Goal: Find specific page/section: Find specific page/section

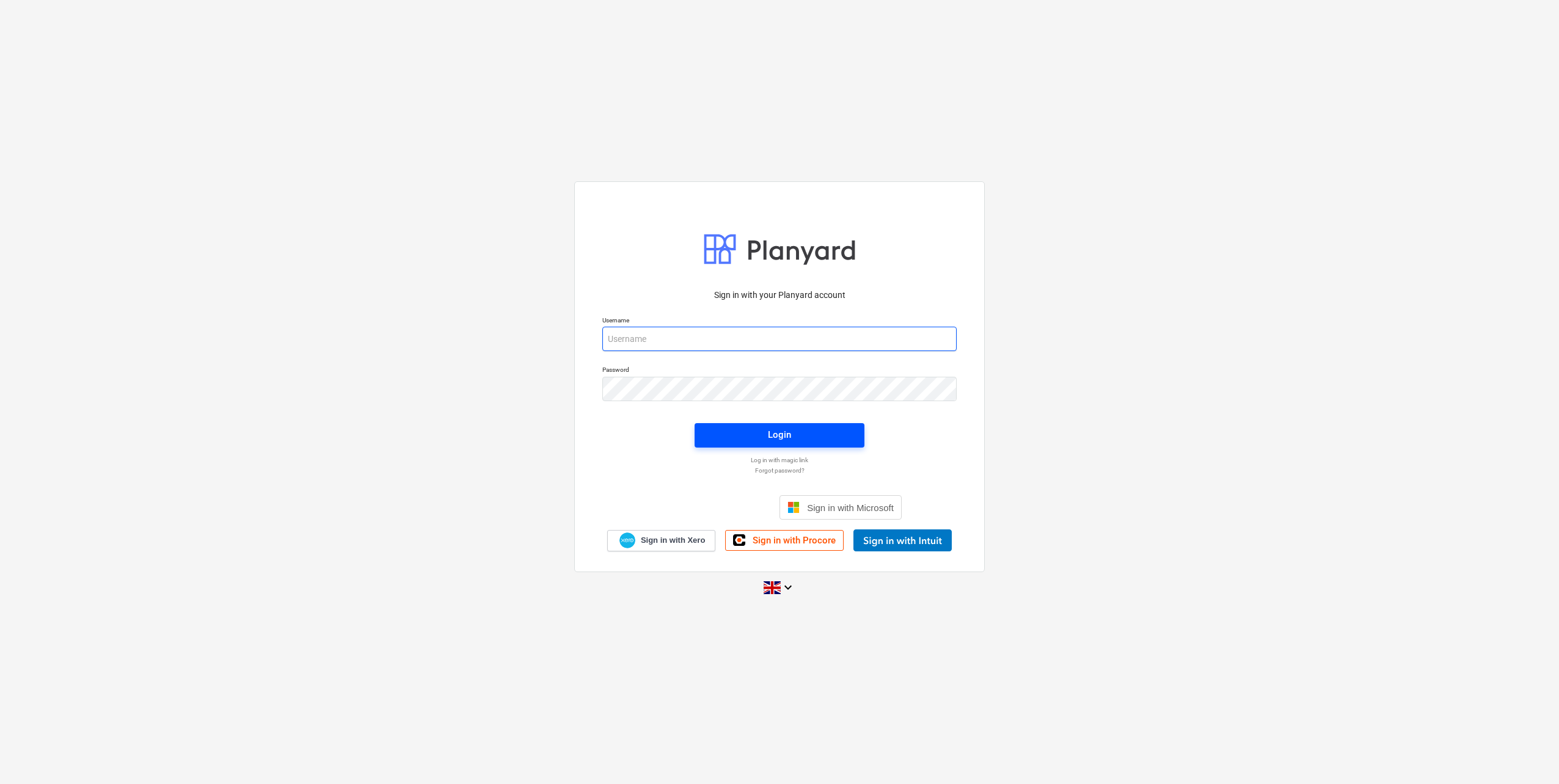
type input "[PERSON_NAME][EMAIL_ADDRESS][DOMAIN_NAME]"
click at [748, 428] on span "Login" at bounding box center [779, 435] width 141 height 16
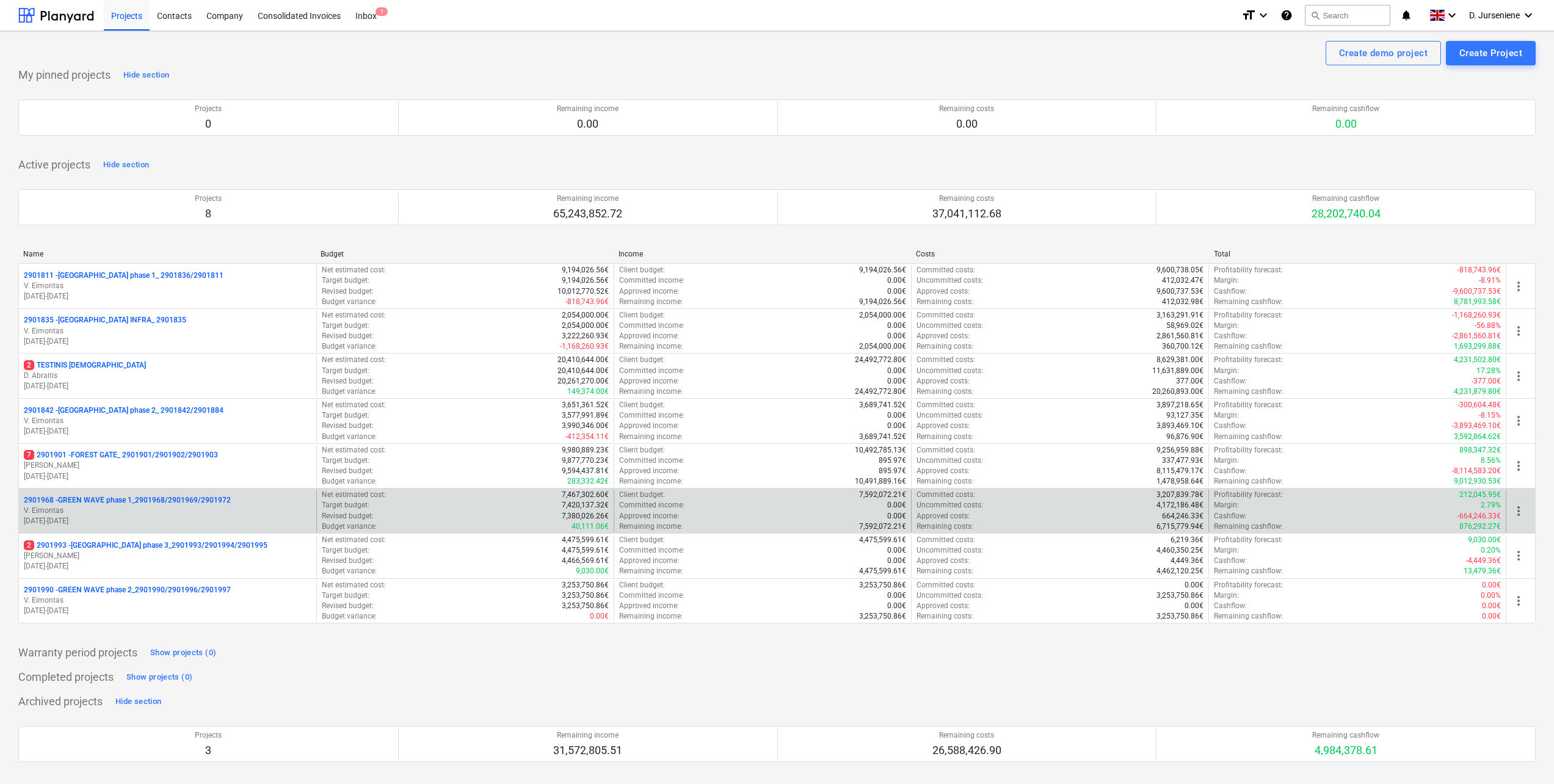
click at [190, 513] on p "V. Eimontas" at bounding box center [167, 511] width 287 height 11
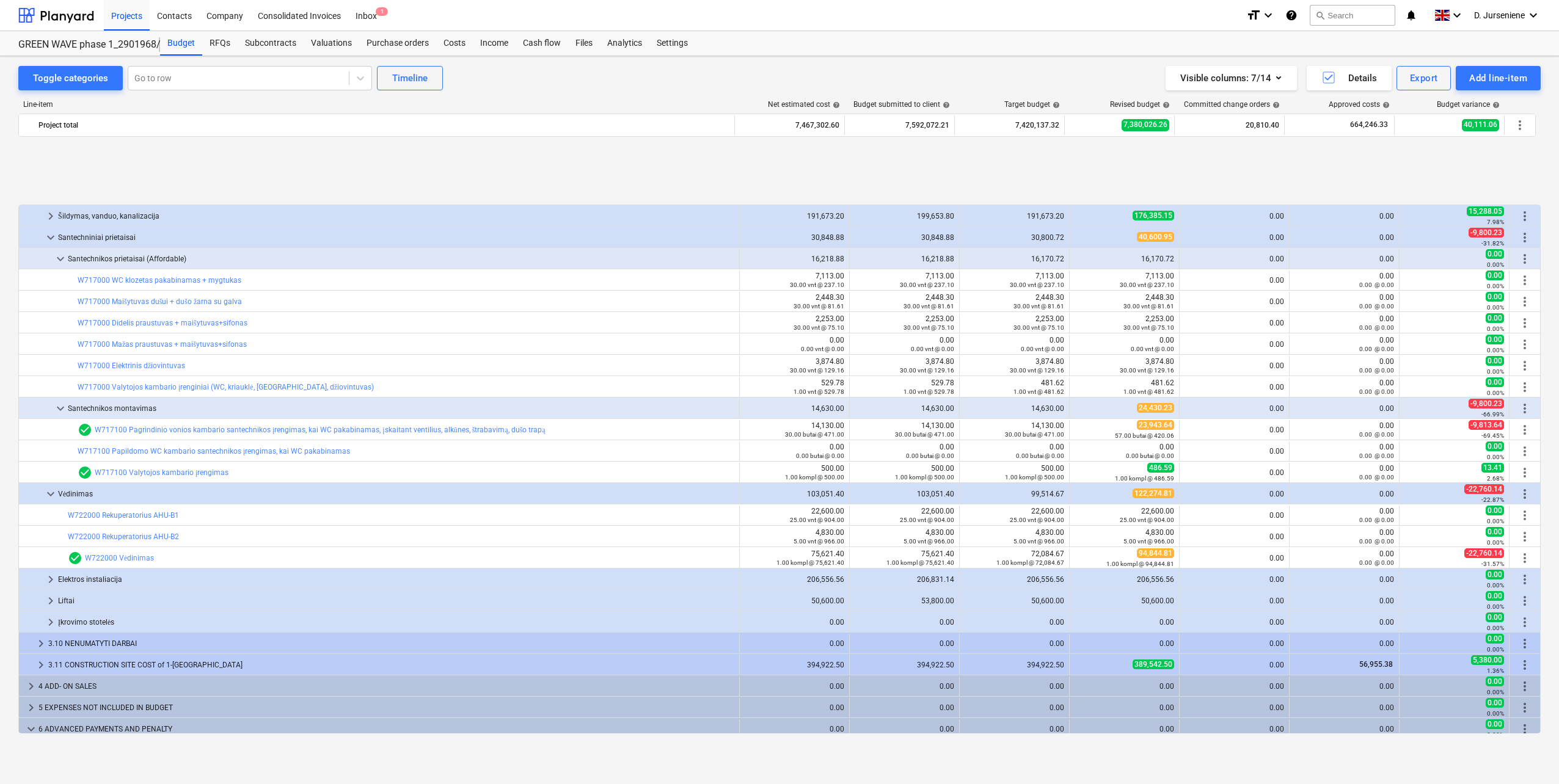
scroll to position [1417, 0]
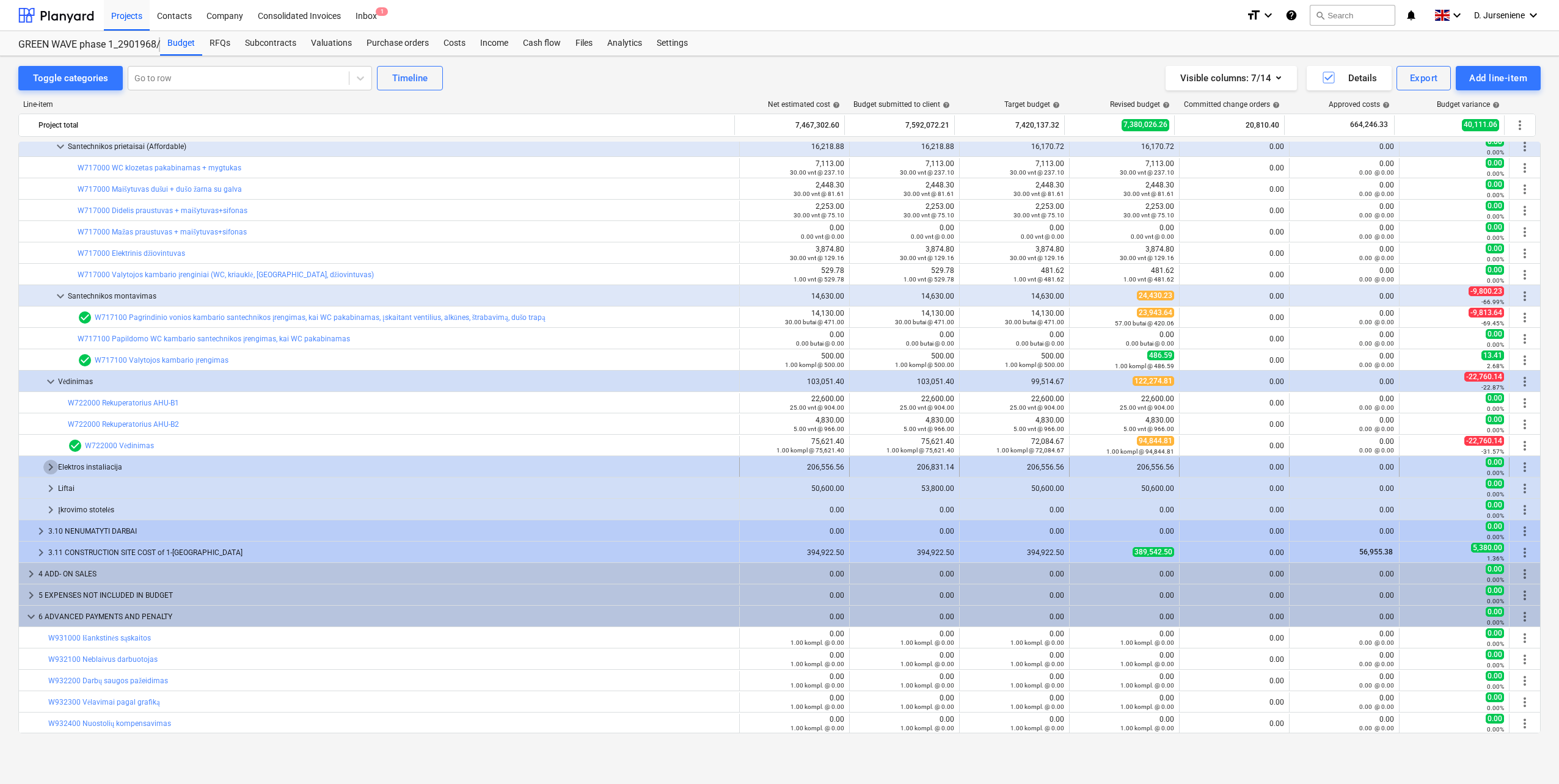
click at [53, 464] on span "keyboard_arrow_right" at bounding box center [51, 467] width 15 height 15
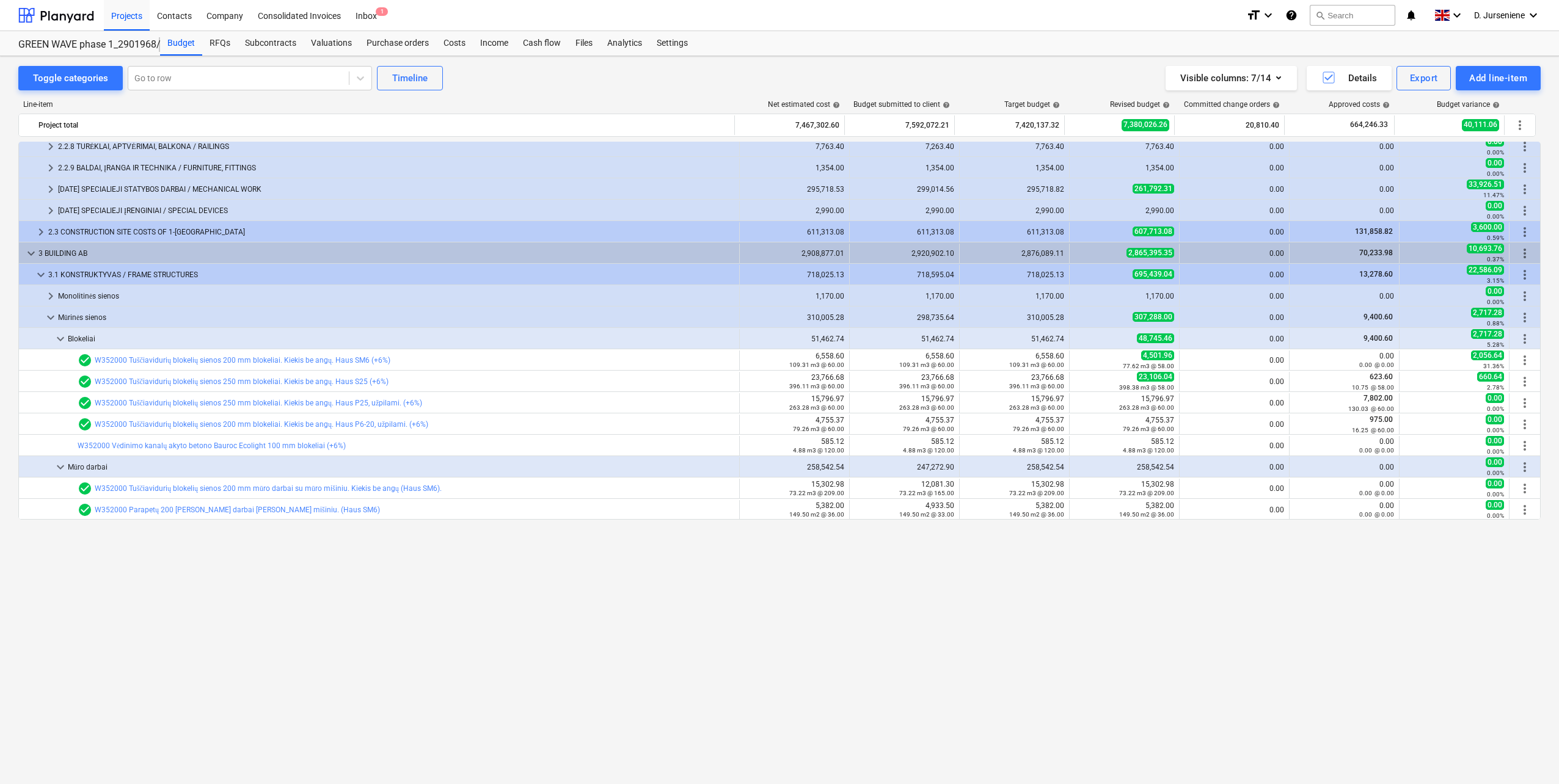
scroll to position [0, 0]
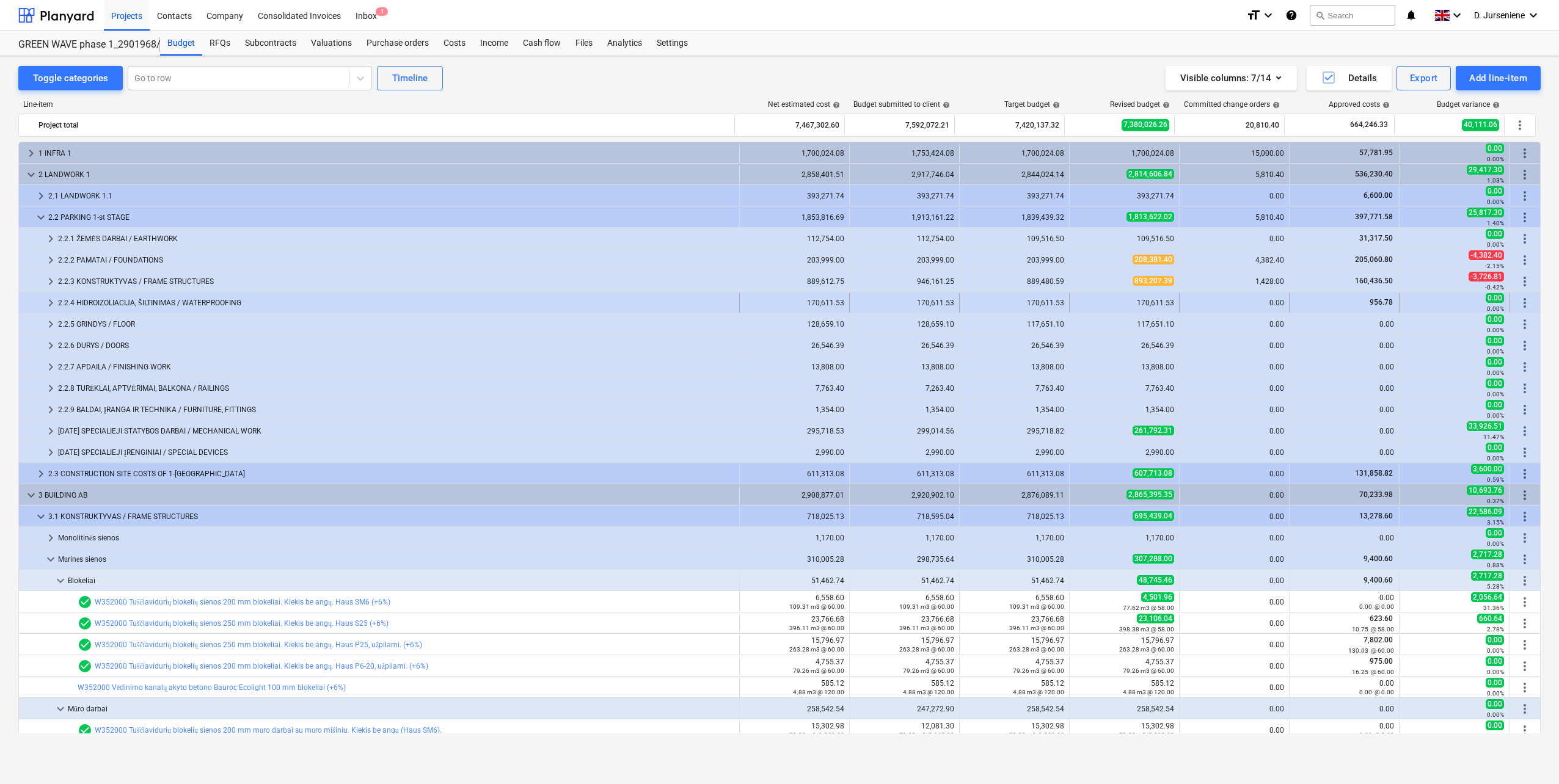
click at [152, 302] on div "2.2.4 HIDROIZOLIACIJA, ŠILTINIMAS / WATERPROOFING" at bounding box center [396, 303] width 676 height 20
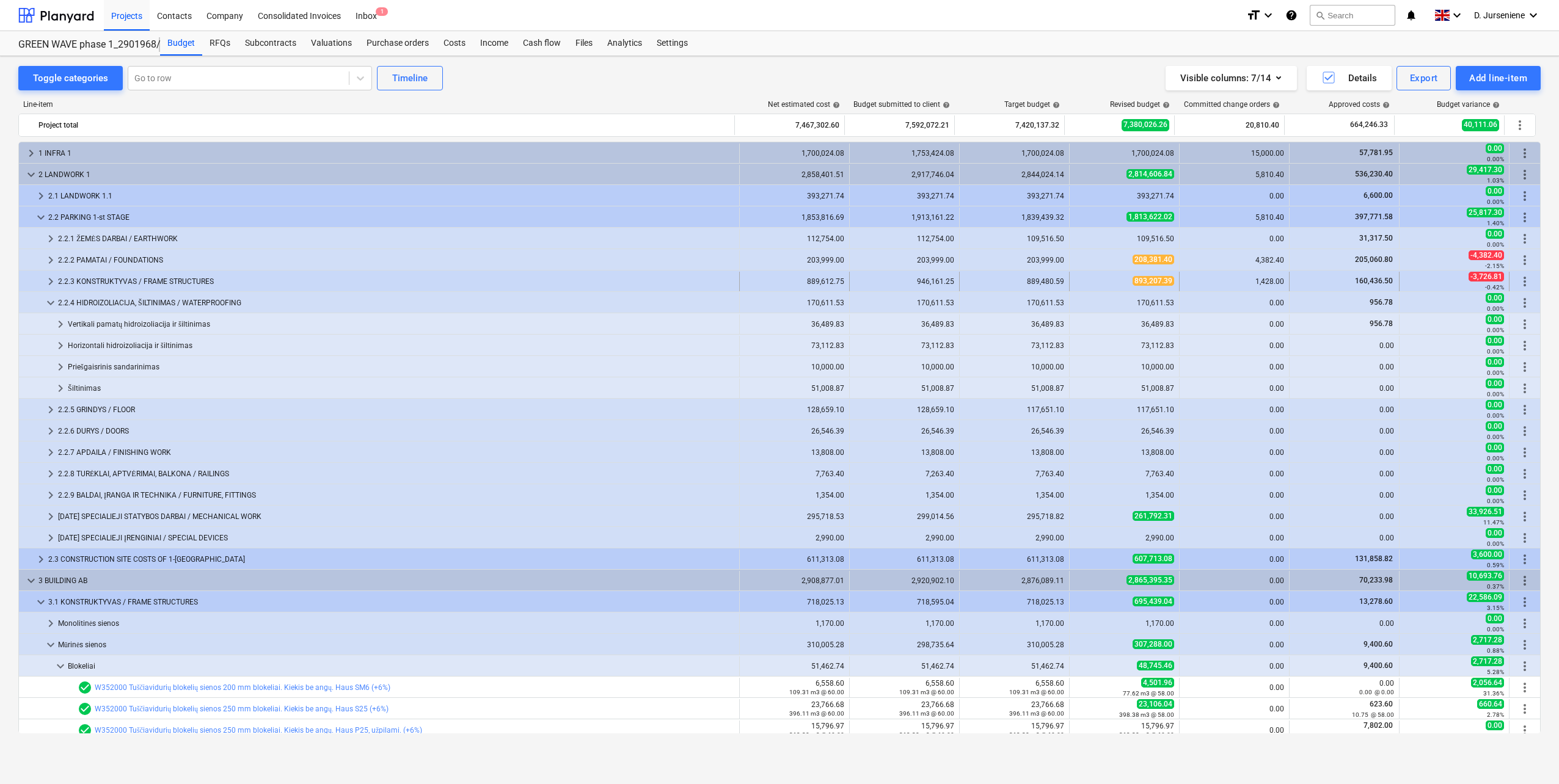
click at [166, 278] on div "2.2.3 KONSTRUKTYVAS / FRAME STRUCTURES" at bounding box center [396, 281] width 676 height 20
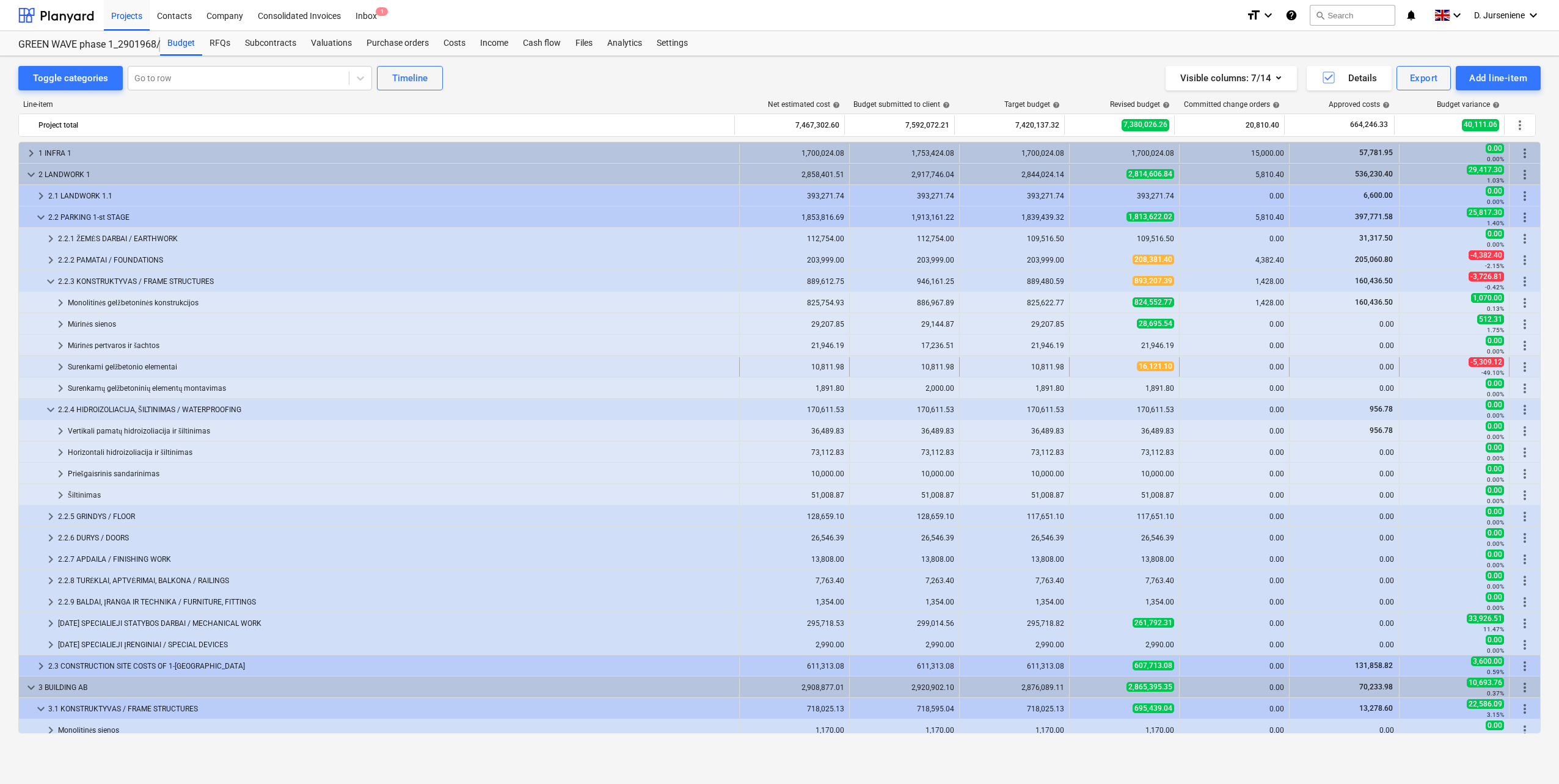
click at [143, 369] on div "Surenkami gelžbetonio elementai" at bounding box center [401, 368] width 666 height 20
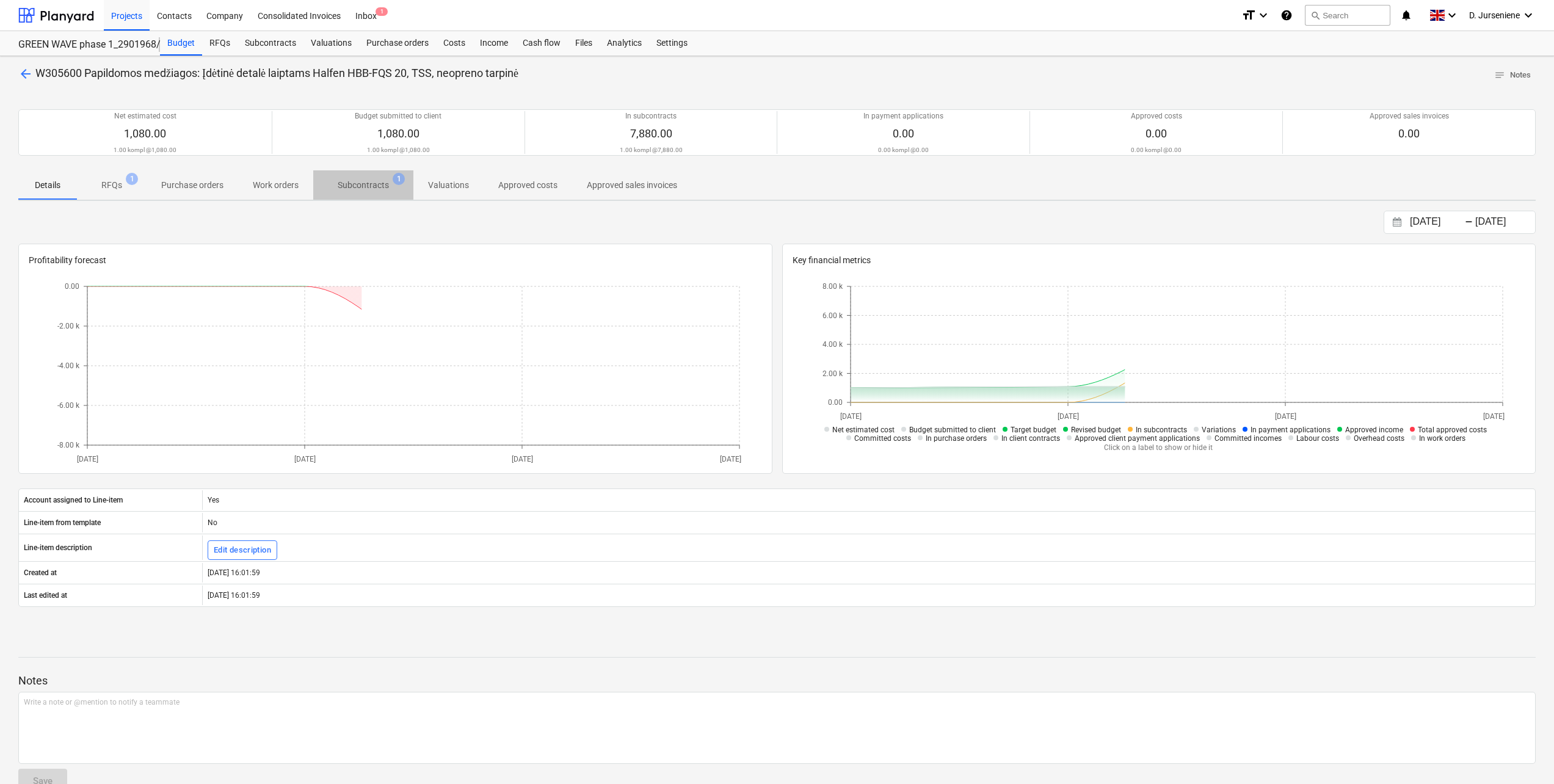
click at [368, 184] on p "Subcontracts" at bounding box center [363, 185] width 51 height 12
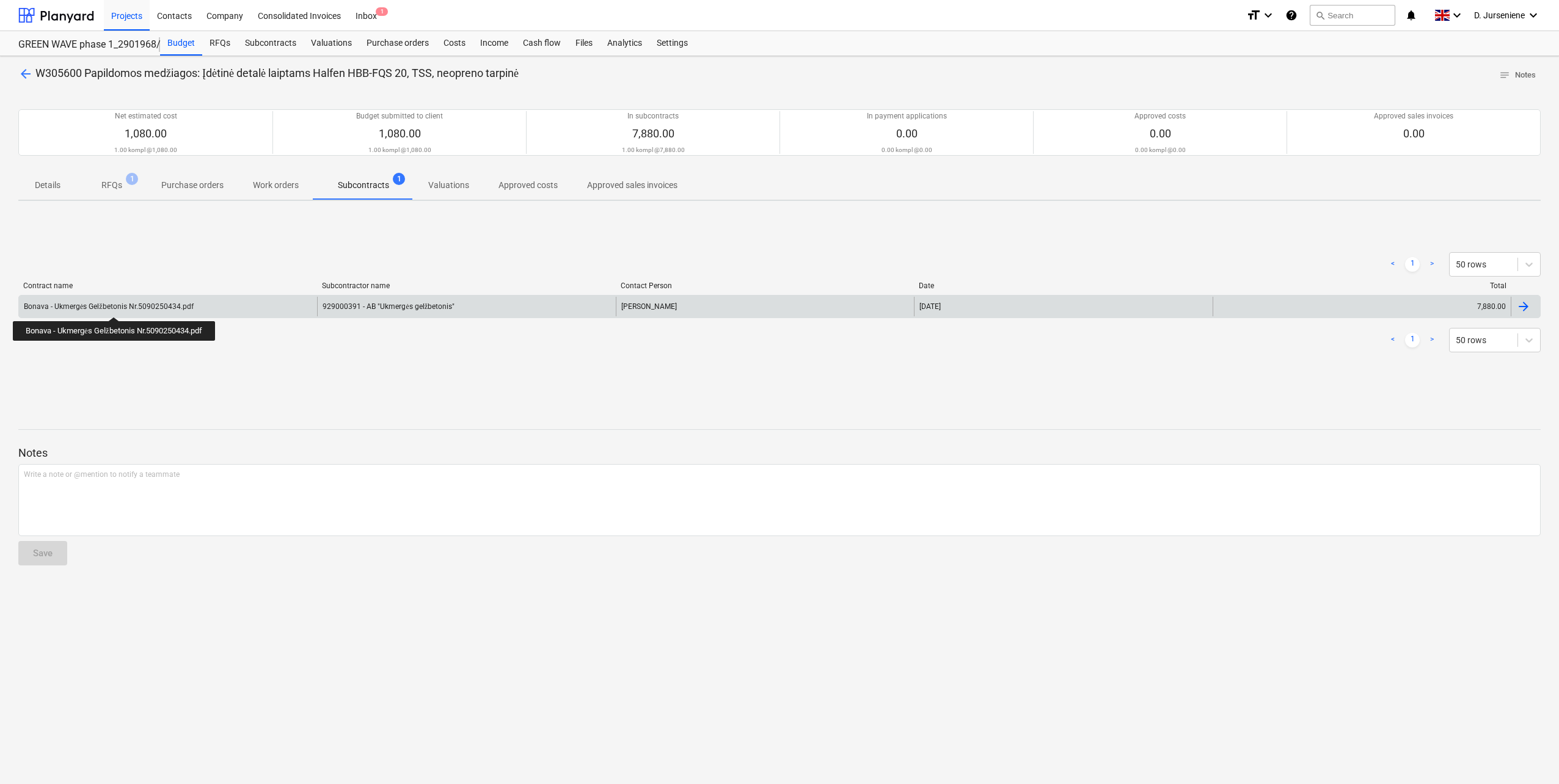
click at [117, 306] on div "Bonava - Ukmergės Gelžbetonis Nr.5090250434.pdf" at bounding box center [108, 306] width 170 height 9
click at [1526, 303] on div at bounding box center [1523, 306] width 15 height 15
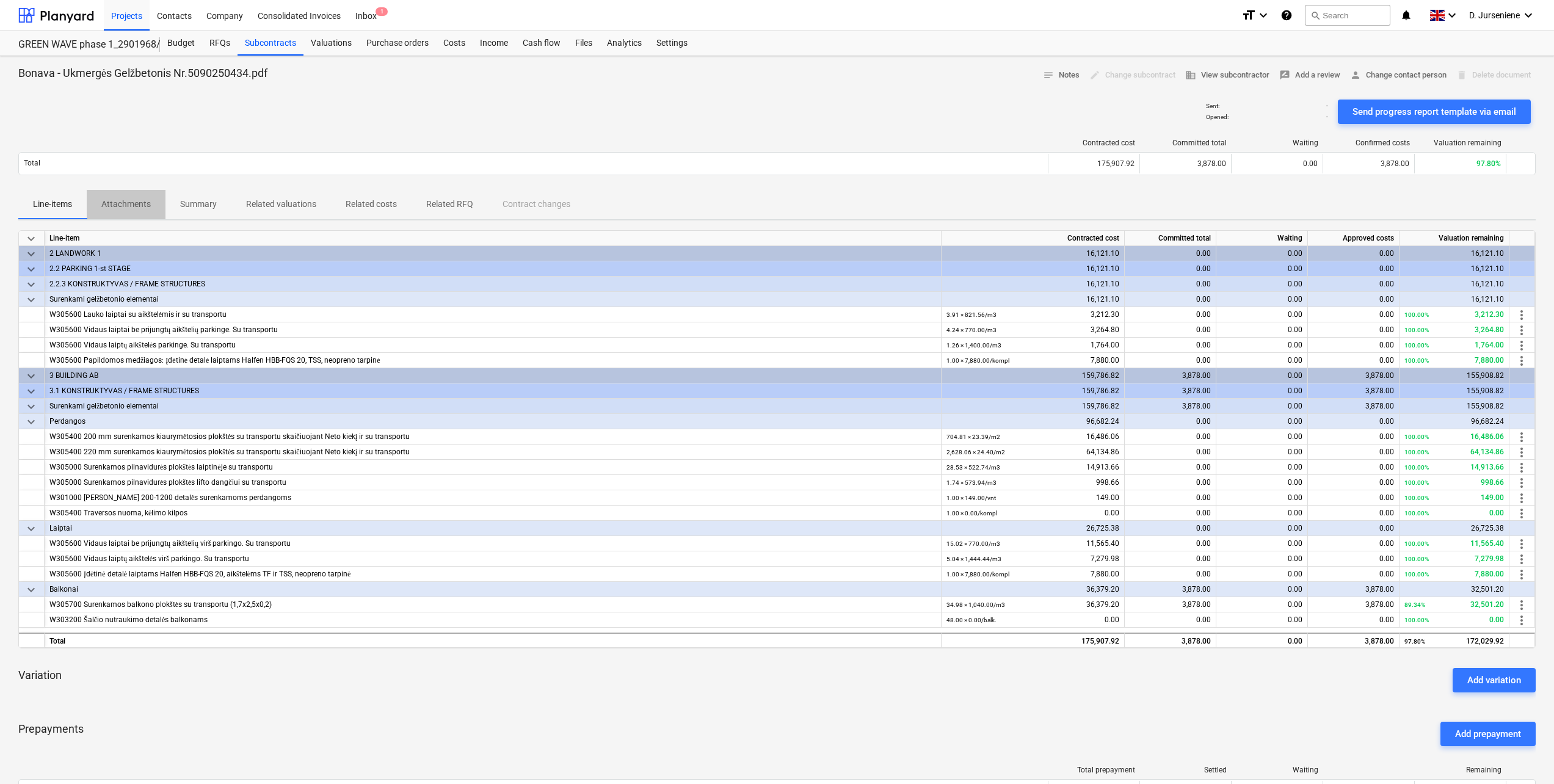
click at [132, 205] on p "Attachments" at bounding box center [126, 204] width 50 height 12
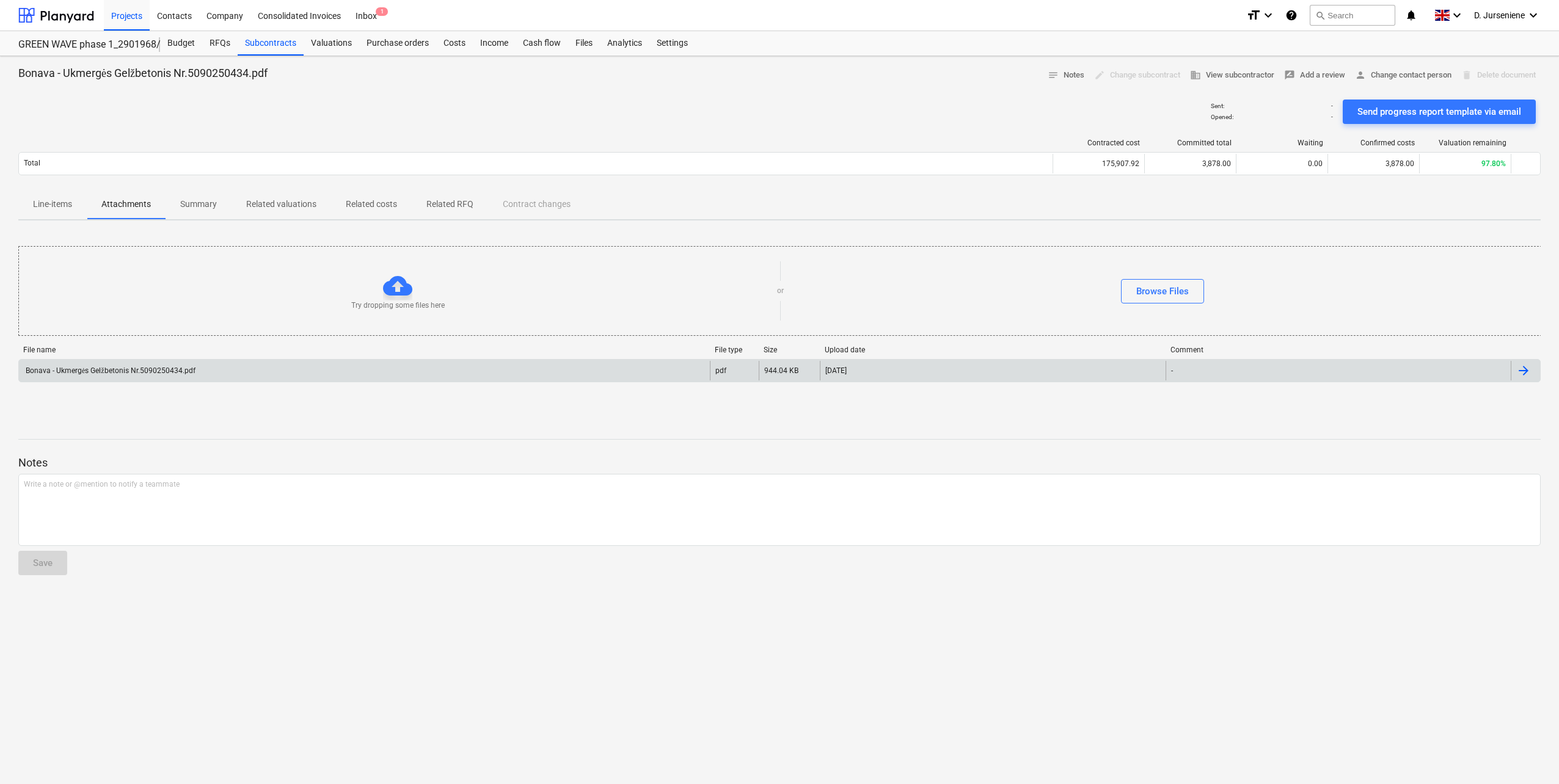
click at [158, 369] on div "Bonava - Ukmergės Gelžbetonis Nr.5090250434.pdf" at bounding box center [109, 371] width 171 height 9
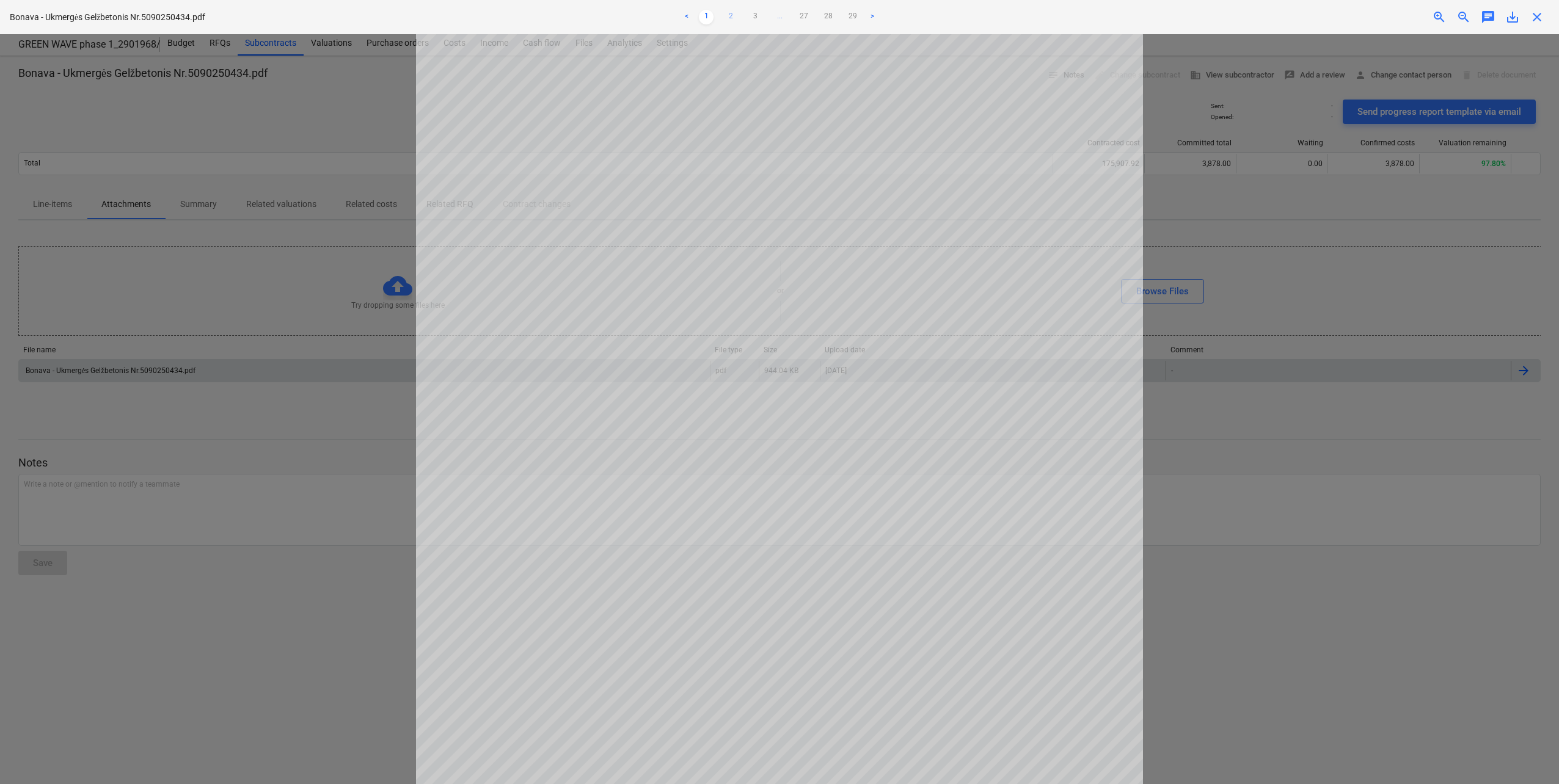
click at [730, 15] on link "2" at bounding box center [730, 17] width 15 height 15
click at [752, 14] on link "3" at bounding box center [755, 17] width 15 height 15
click at [767, 17] on link "4" at bounding box center [767, 17] width 15 height 15
click at [779, 15] on link "5" at bounding box center [779, 17] width 15 height 15
click at [796, 13] on link "6" at bounding box center [792, 17] width 15 height 15
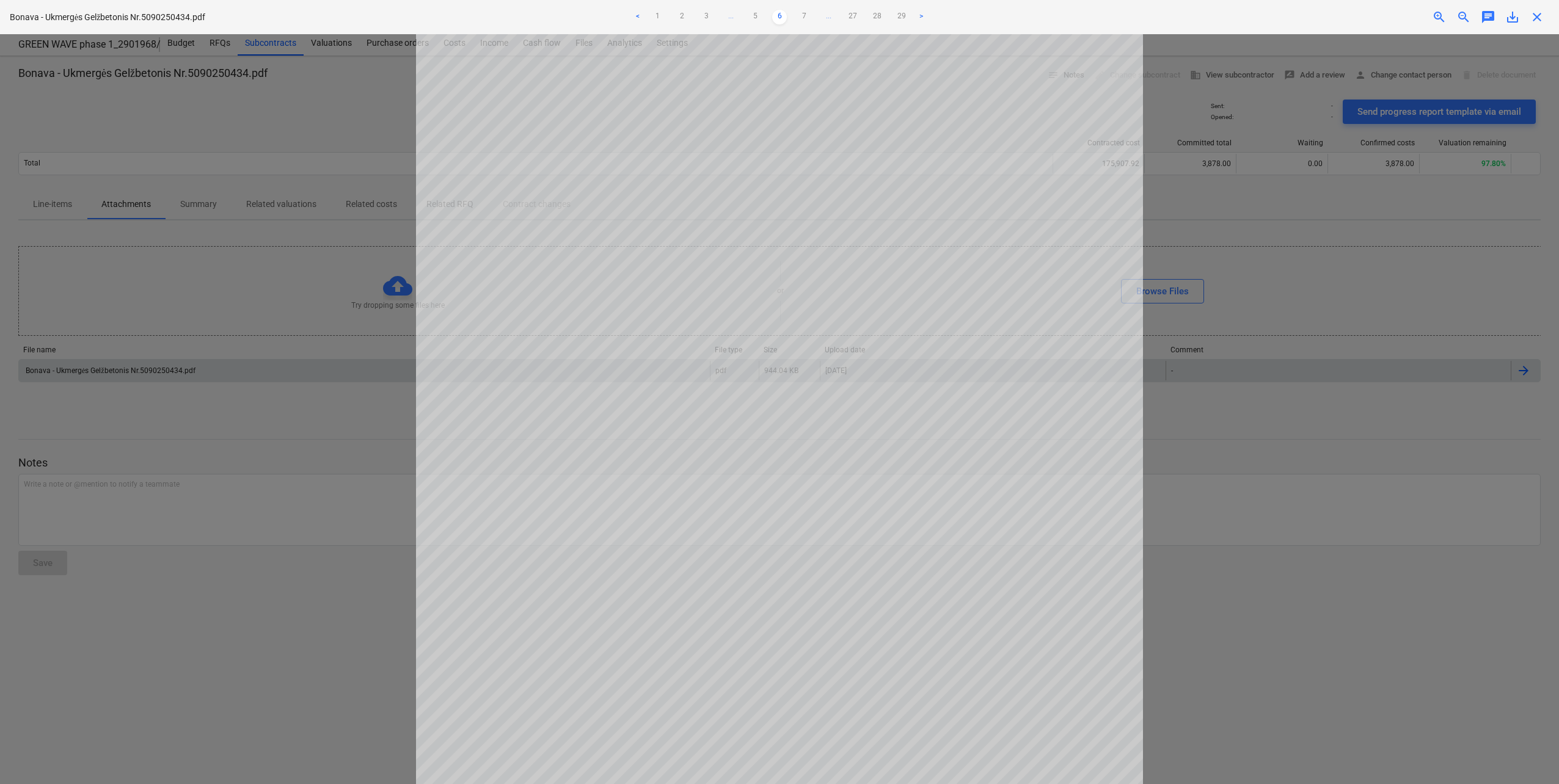
scroll to position [281, 0]
click at [809, 19] on link "7" at bounding box center [804, 17] width 15 height 15
click at [808, 17] on link "8" at bounding box center [804, 17] width 15 height 15
click at [804, 15] on link "9" at bounding box center [804, 17] width 15 height 15
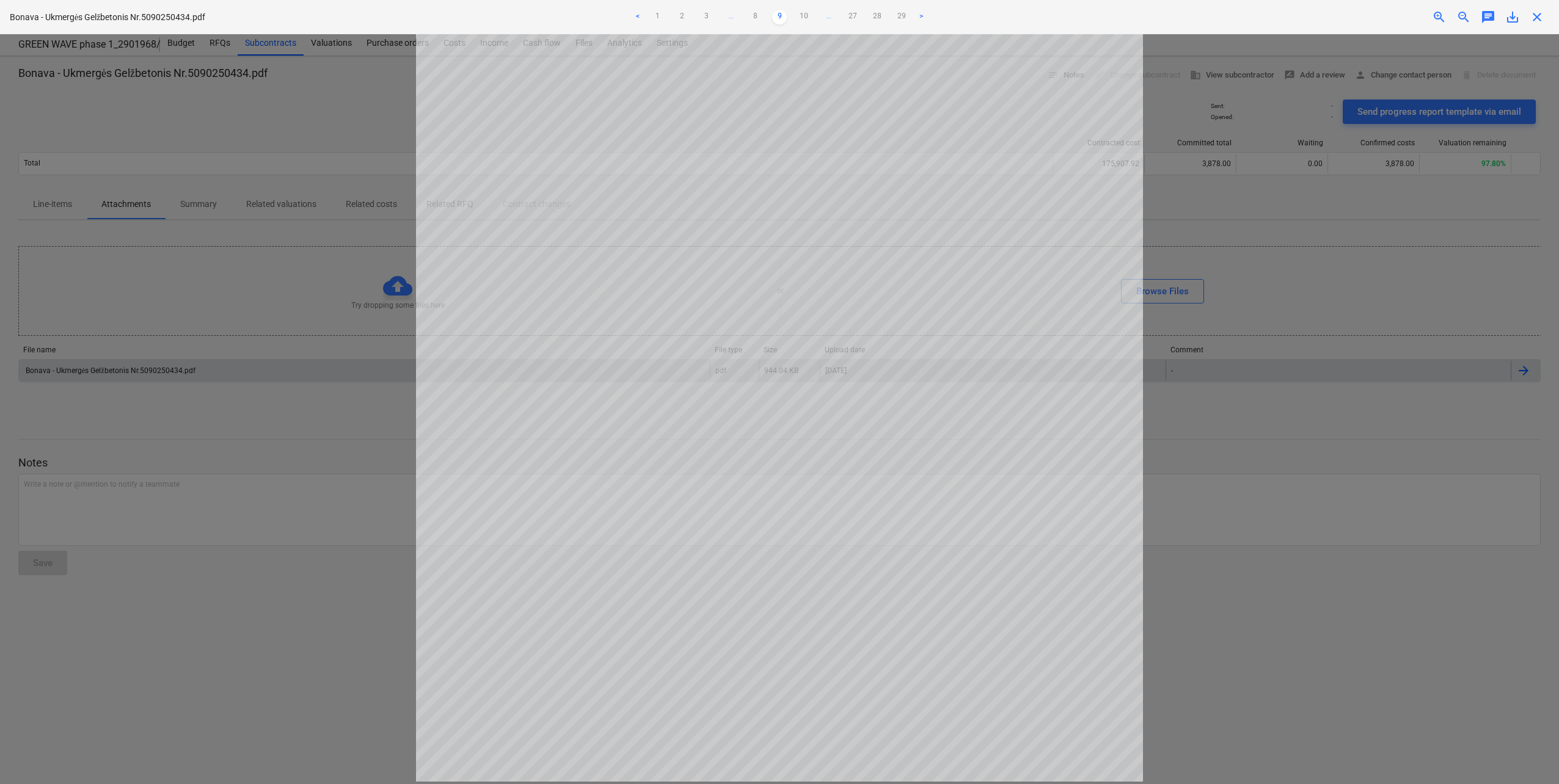
click at [805, 15] on link "10" at bounding box center [804, 17] width 15 height 15
click at [805, 15] on link "11" at bounding box center [804, 17] width 15 height 15
click at [805, 14] on link "12" at bounding box center [804, 17] width 15 height 15
click at [805, 14] on link "13" at bounding box center [804, 17] width 15 height 15
click at [805, 14] on link "14" at bounding box center [804, 17] width 15 height 15
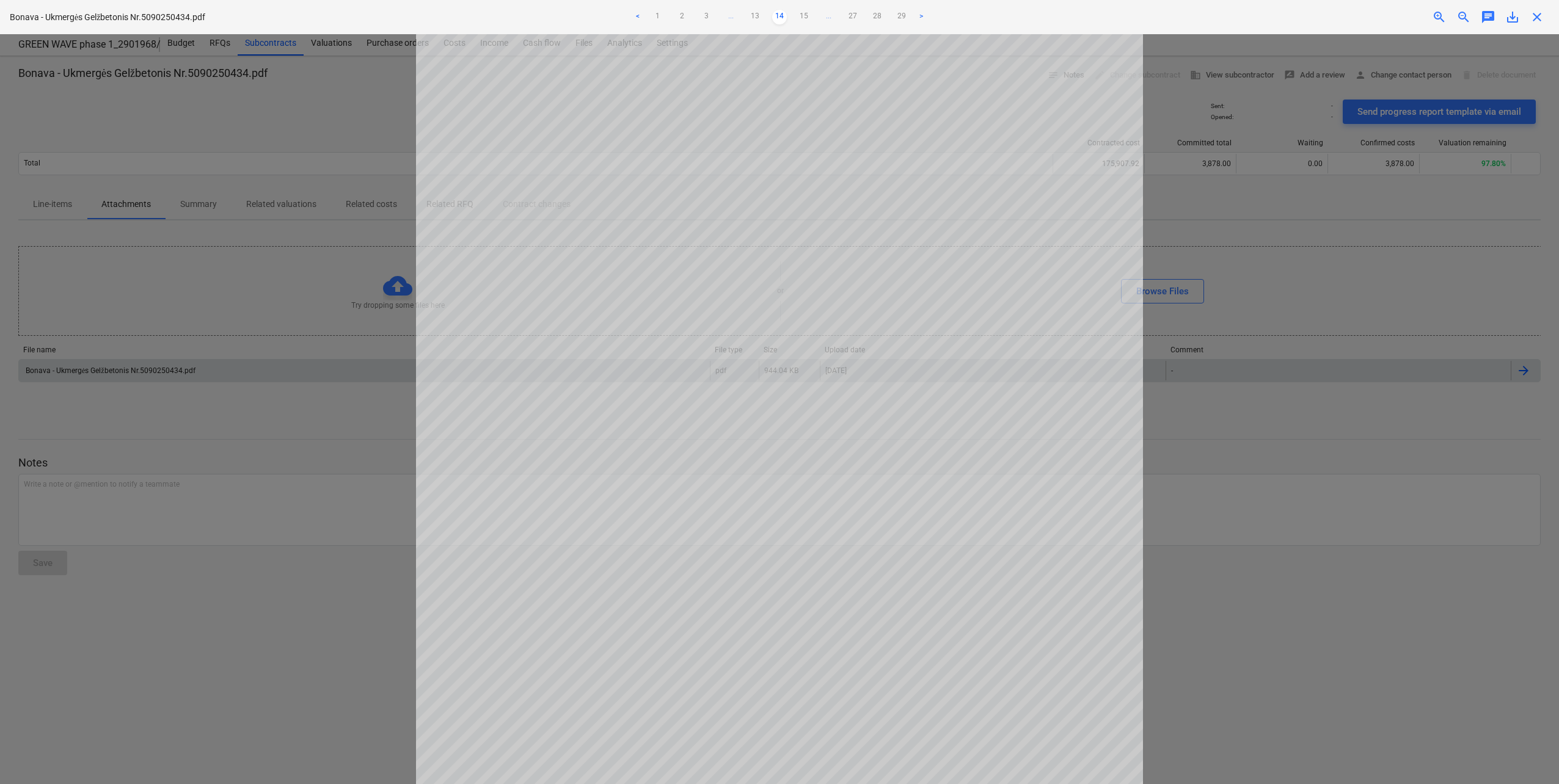
scroll to position [0, 0]
click at [755, 17] on link "13" at bounding box center [755, 17] width 15 height 15
click at [742, 14] on ul "< 1 2 3 ... 12 13 14 ... 27 28 29 >" at bounding box center [779, 17] width 513 height 15
click at [758, 14] on link "12" at bounding box center [755, 17] width 15 height 15
click at [753, 13] on link "11" at bounding box center [755, 17] width 15 height 15
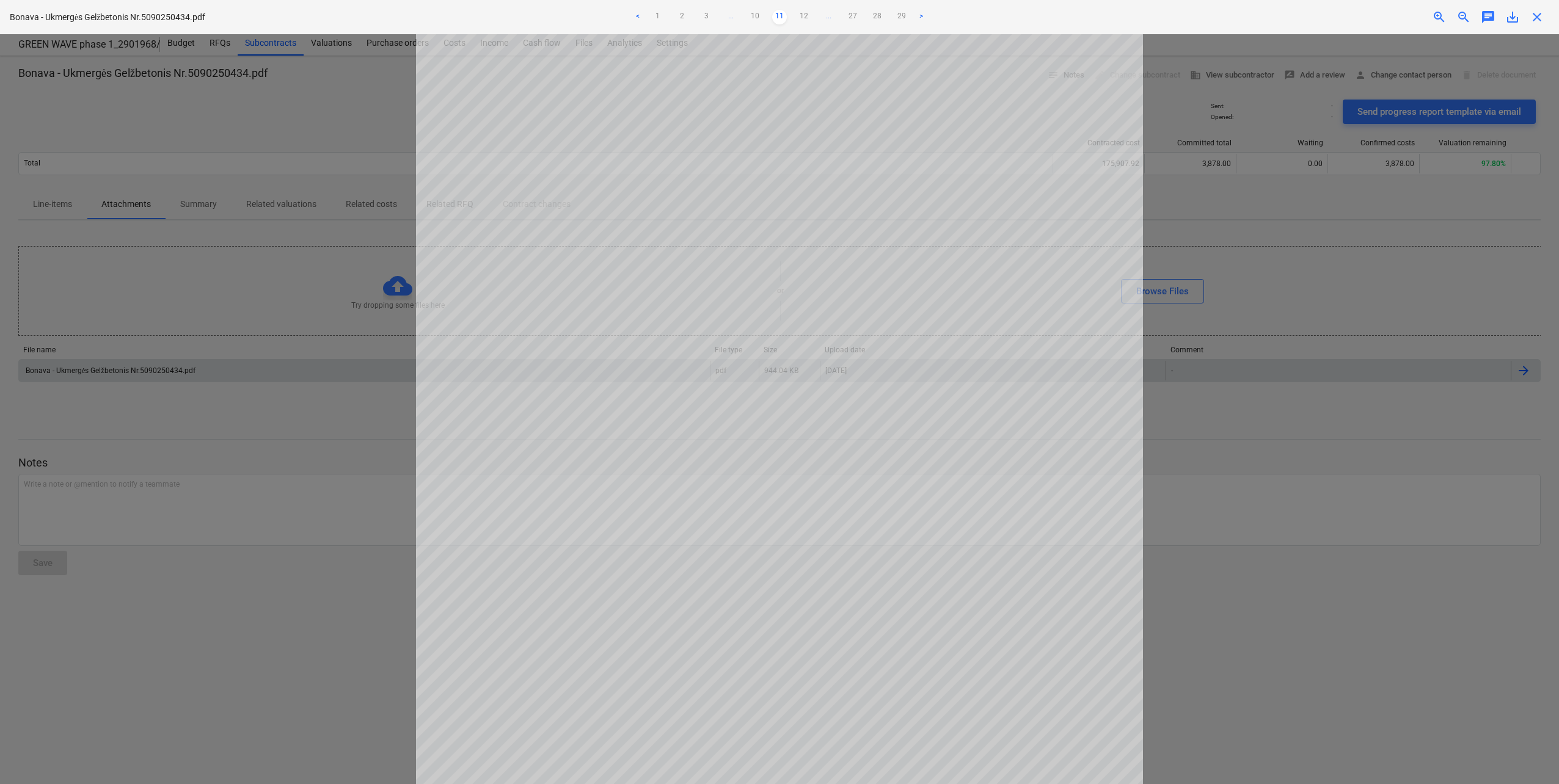
click at [753, 14] on link "10" at bounding box center [755, 17] width 15 height 15
click at [753, 15] on link "9" at bounding box center [755, 17] width 15 height 15
click at [753, 15] on link "8" at bounding box center [755, 17] width 15 height 15
click at [753, 15] on link "7" at bounding box center [755, 17] width 15 height 15
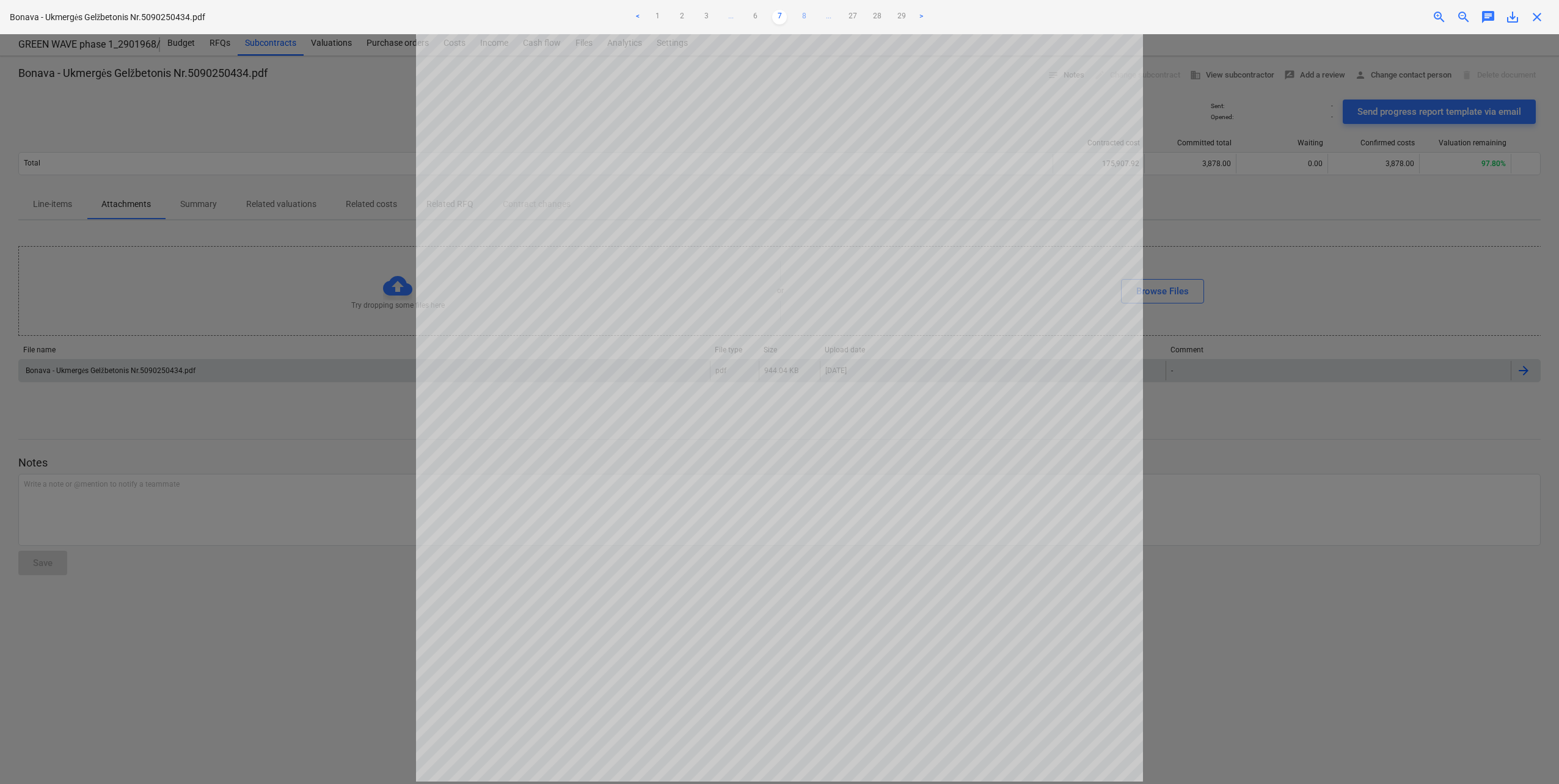
click at [797, 17] on link "8" at bounding box center [804, 17] width 15 height 15
click at [801, 17] on link "9" at bounding box center [804, 17] width 15 height 15
click at [802, 17] on link "10" at bounding box center [804, 17] width 15 height 15
click at [802, 17] on link "11" at bounding box center [804, 17] width 15 height 15
click at [802, 17] on link "12" at bounding box center [804, 17] width 15 height 15
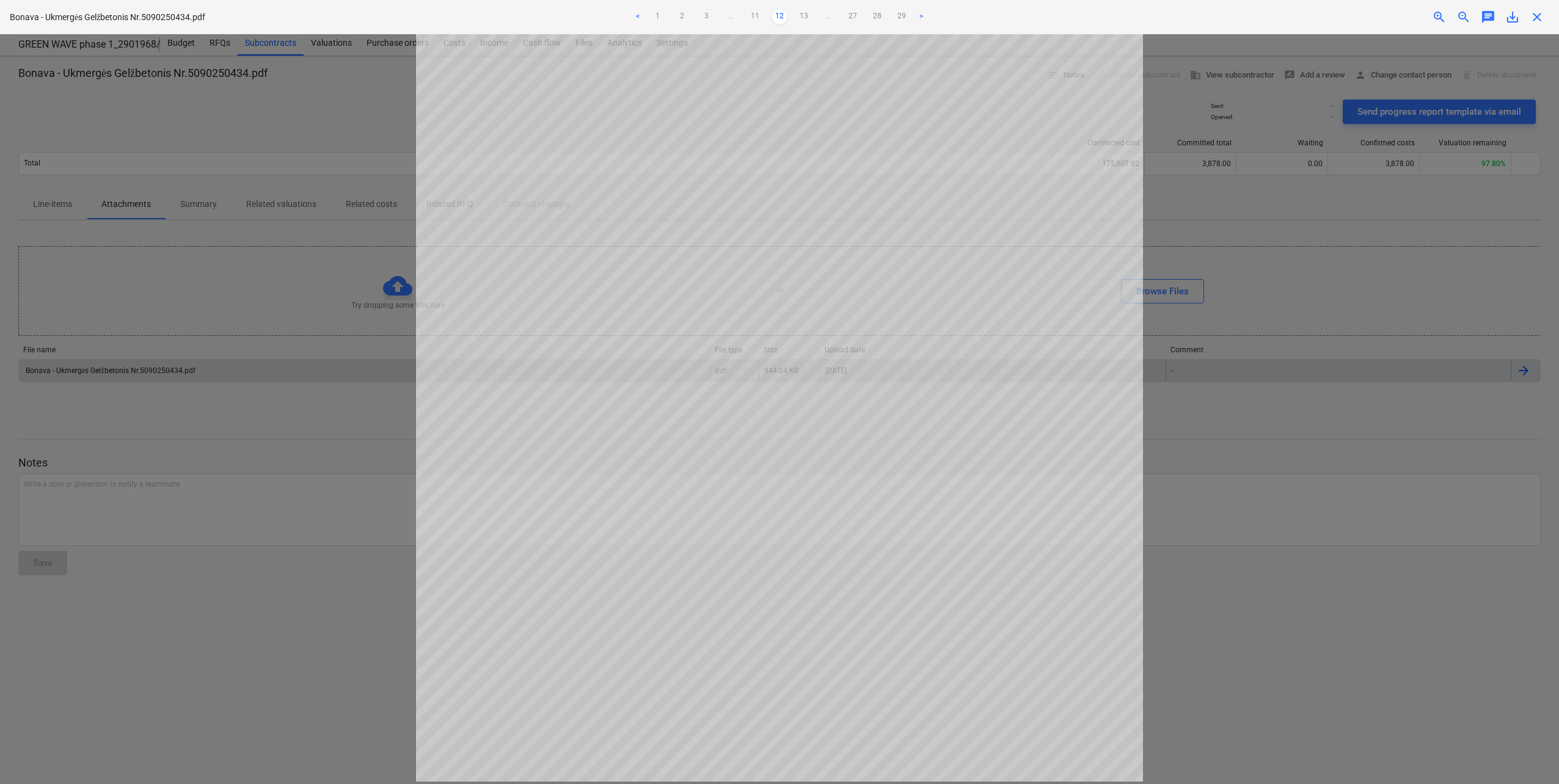
click at [802, 17] on link "13" at bounding box center [804, 17] width 15 height 15
click at [802, 17] on link "14" at bounding box center [804, 17] width 15 height 15
click at [1212, 253] on div at bounding box center [779, 409] width 1559 height 750
click at [809, 19] on link "15" at bounding box center [804, 17] width 15 height 15
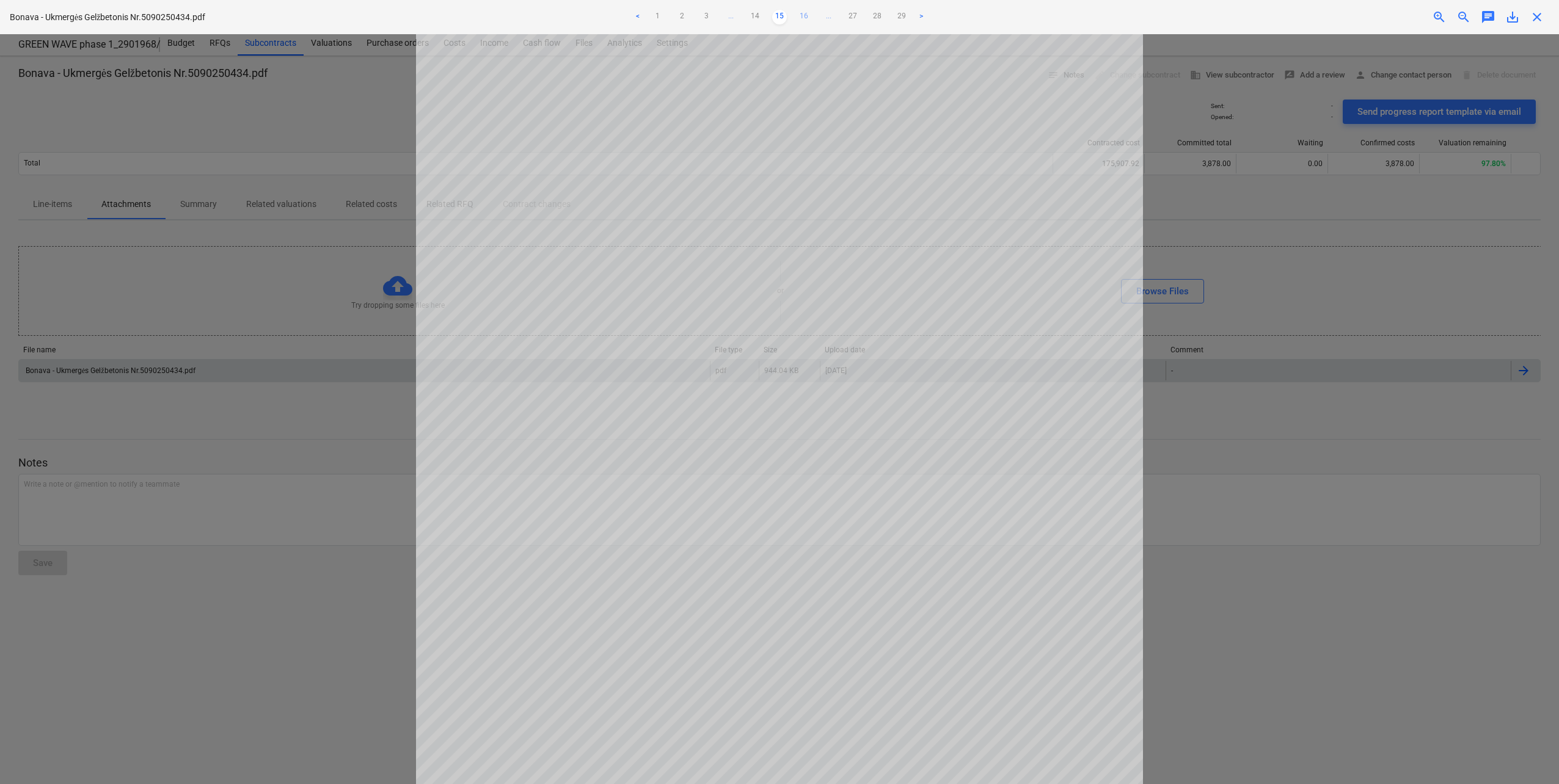
click at [802, 15] on link "16" at bounding box center [804, 17] width 15 height 15
click at [806, 15] on link "17" at bounding box center [804, 17] width 15 height 15
click at [806, 15] on link "18" at bounding box center [804, 17] width 15 height 15
click at [806, 15] on link "19" at bounding box center [804, 17] width 15 height 15
click at [806, 15] on link "20" at bounding box center [804, 17] width 15 height 15
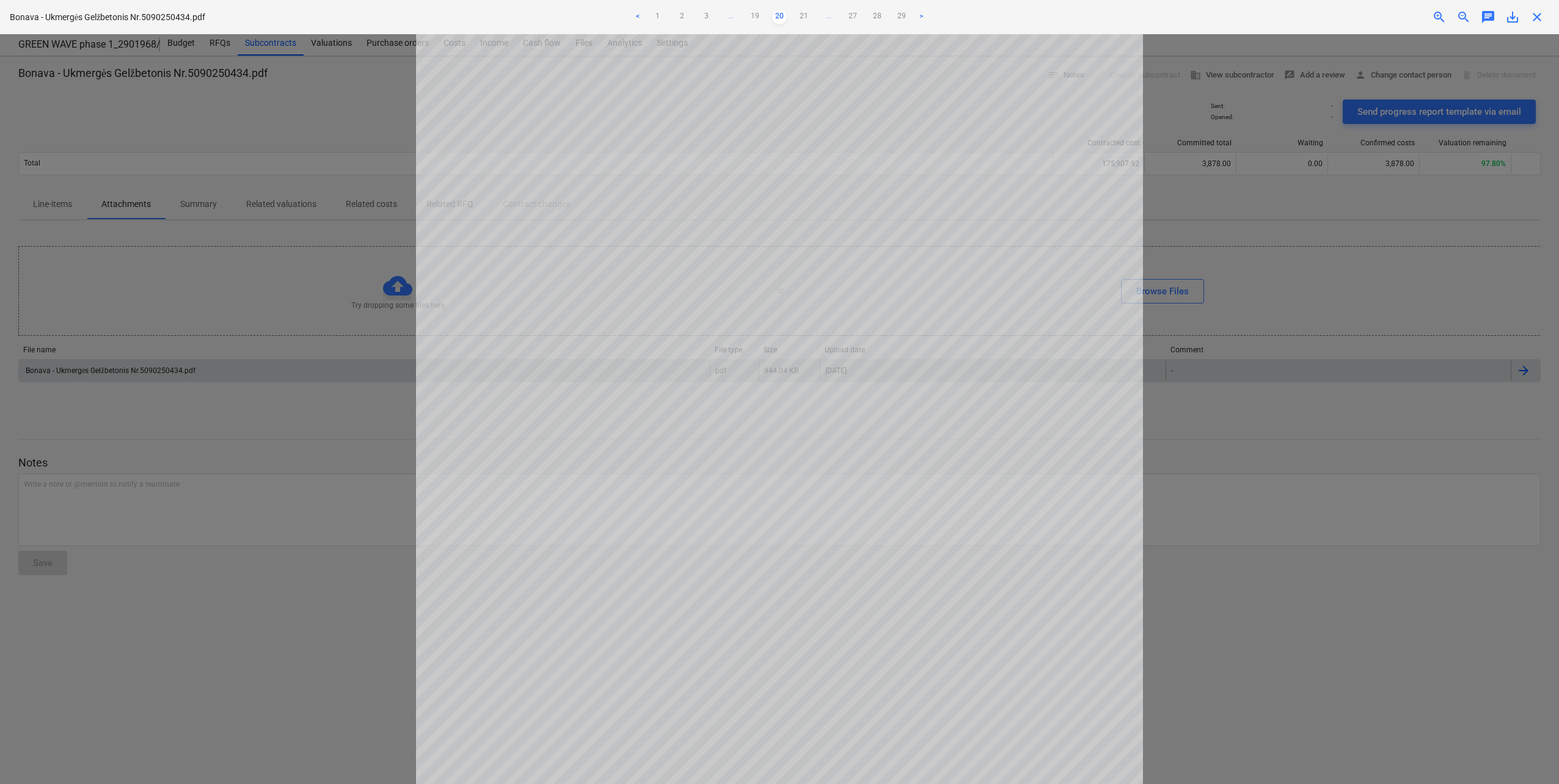
click at [806, 15] on link "21" at bounding box center [804, 17] width 15 height 15
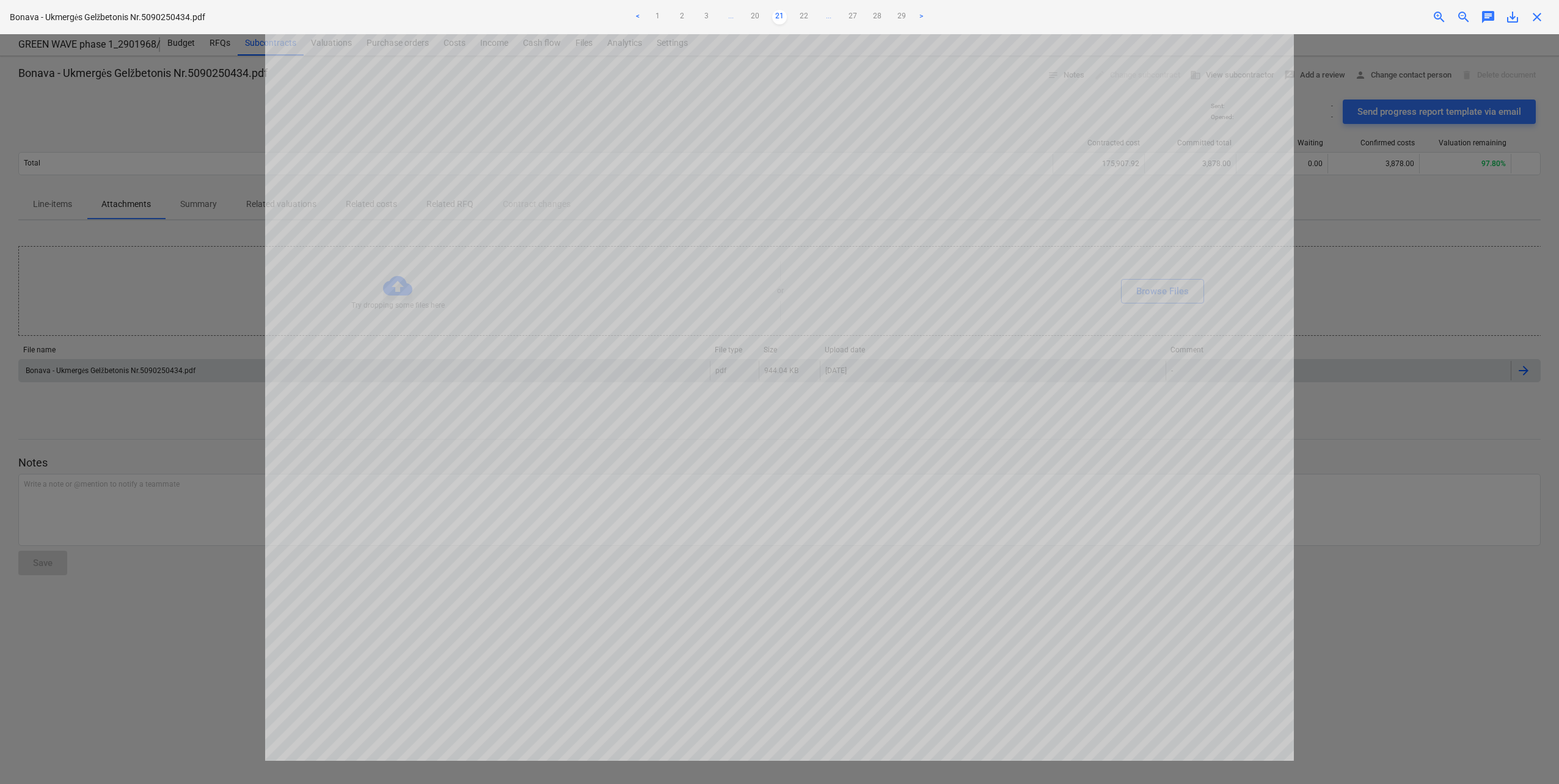
click at [806, 15] on link "22" at bounding box center [804, 17] width 15 height 15
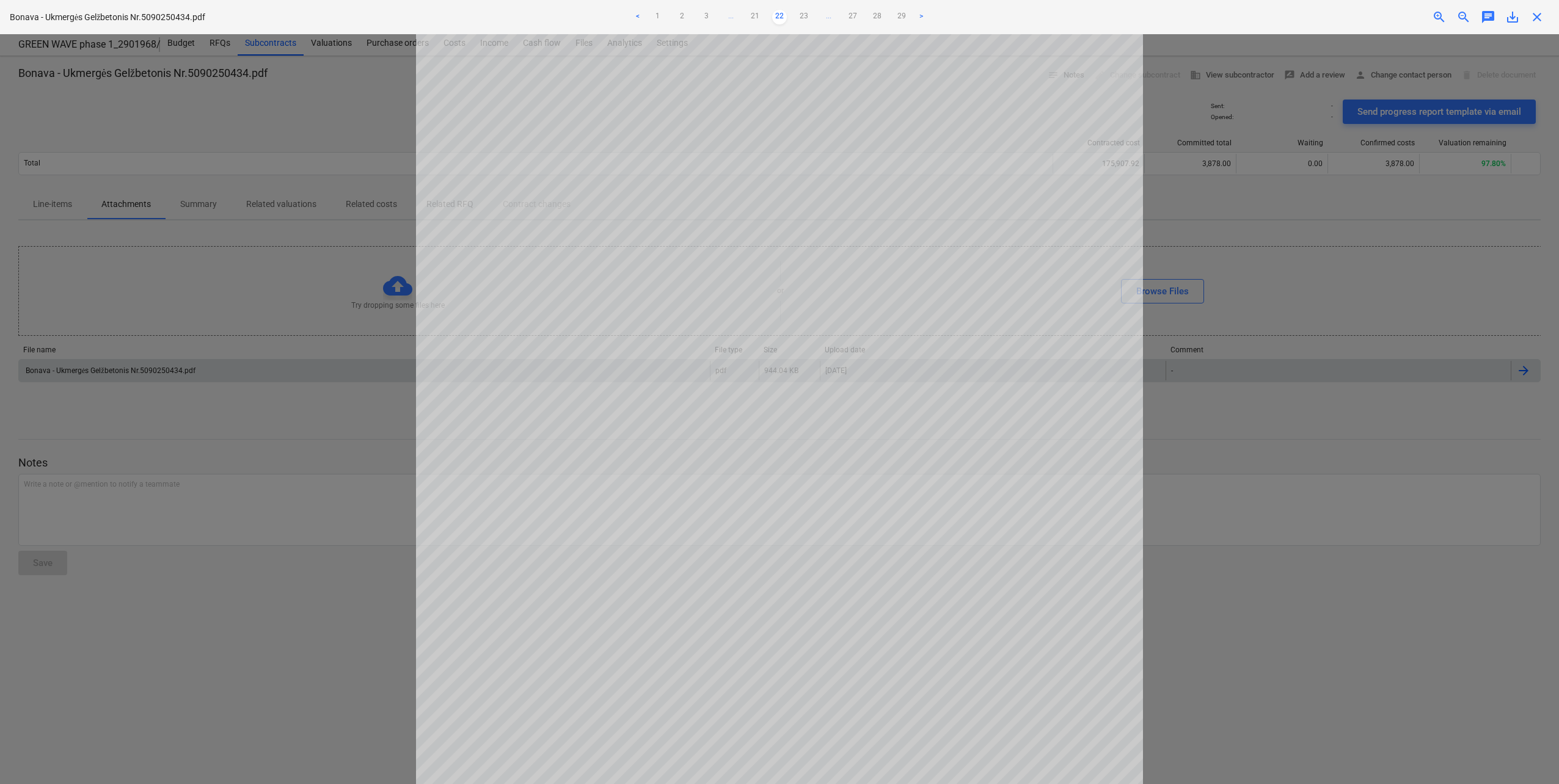
click at [806, 15] on link "23" at bounding box center [804, 17] width 15 height 15
click at [806, 15] on link "24" at bounding box center [804, 17] width 15 height 15
click at [806, 15] on link "25" at bounding box center [804, 17] width 15 height 15
click at [806, 15] on ul "< 1 2 3 ... 24 25 26 27 28 29 >" at bounding box center [779, 17] width 513 height 15
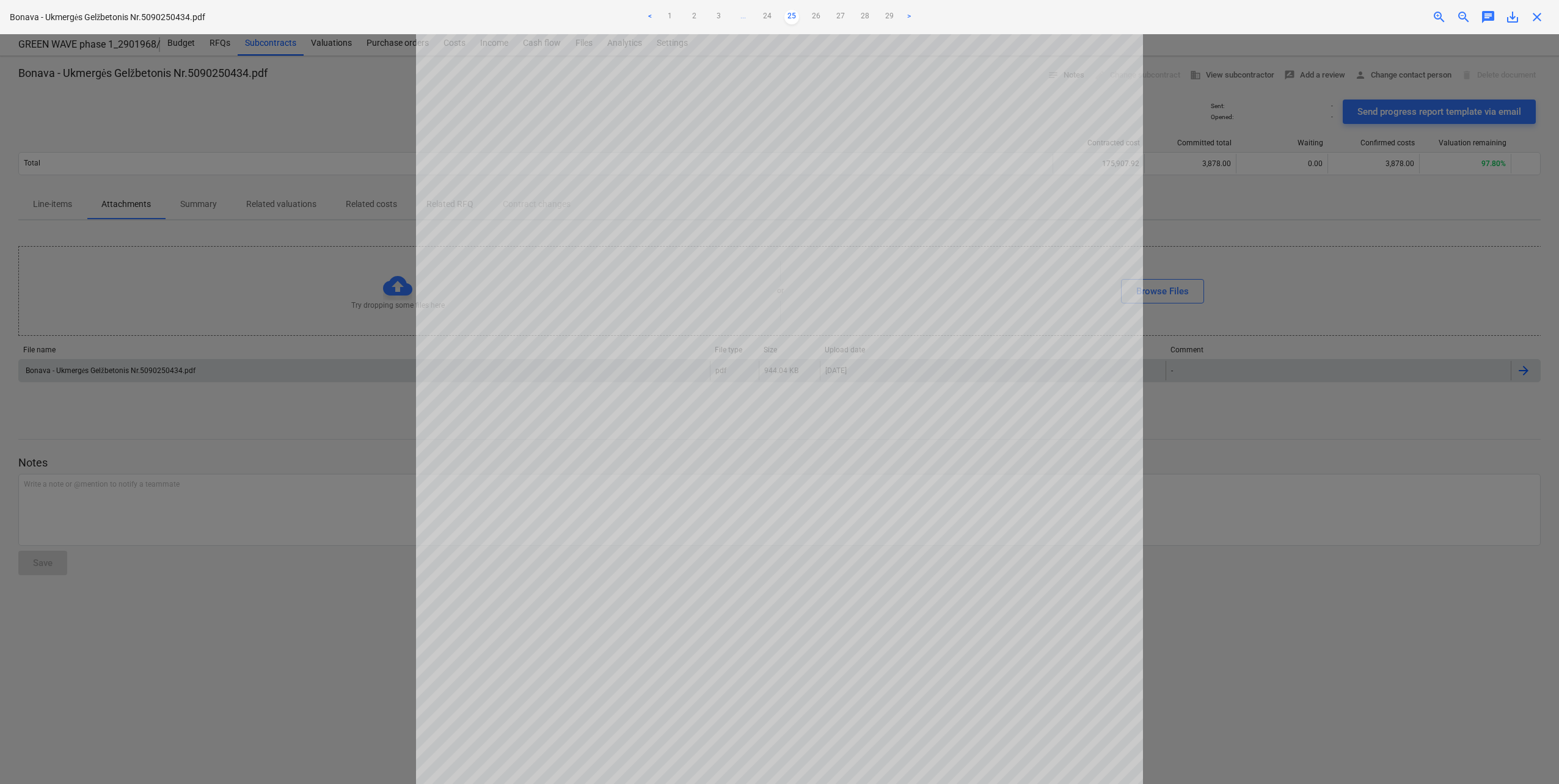
click at [1530, 20] on span "close" at bounding box center [1537, 17] width 15 height 15
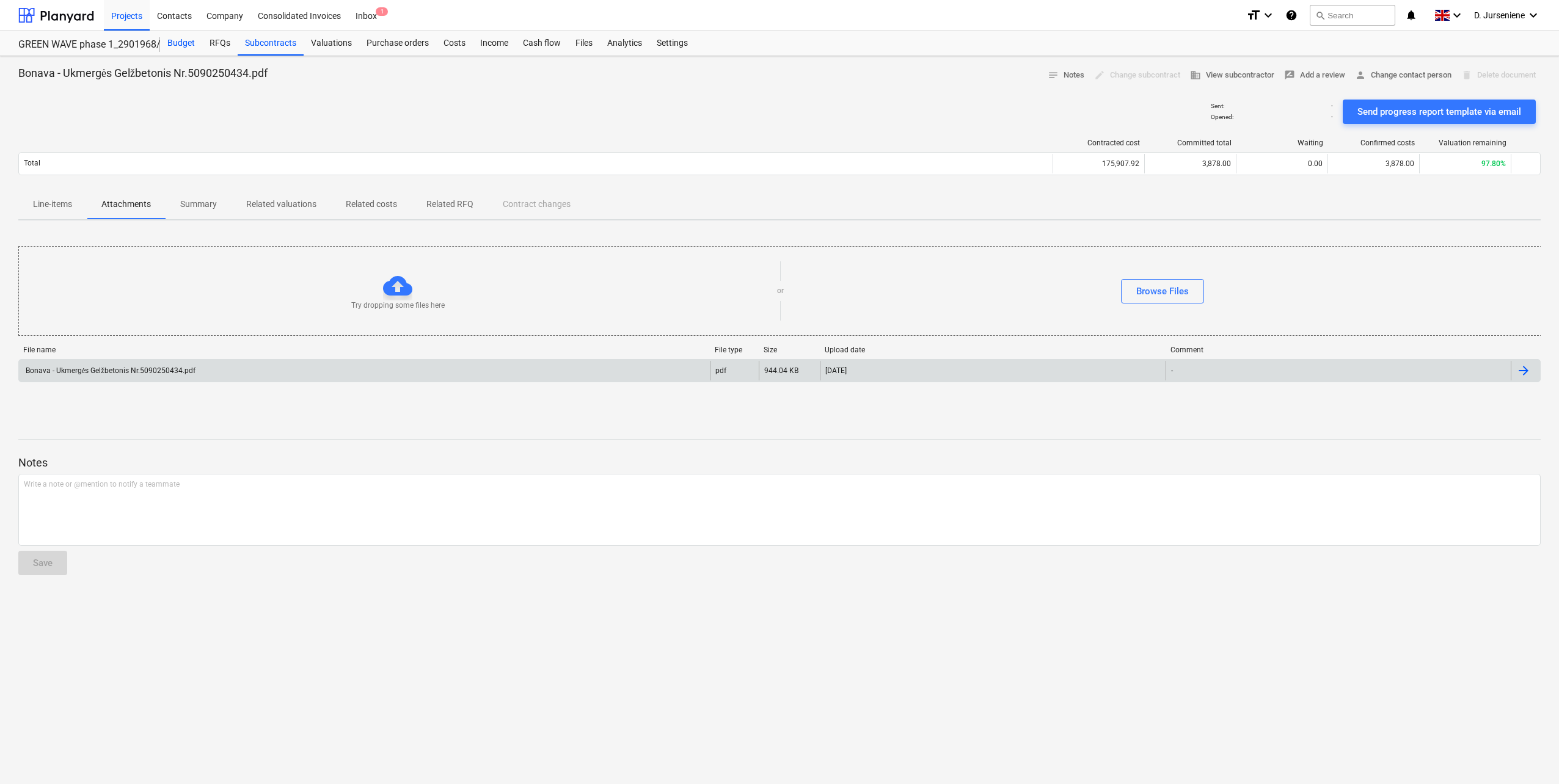
click at [188, 43] on div "Budget" at bounding box center [180, 44] width 42 height 25
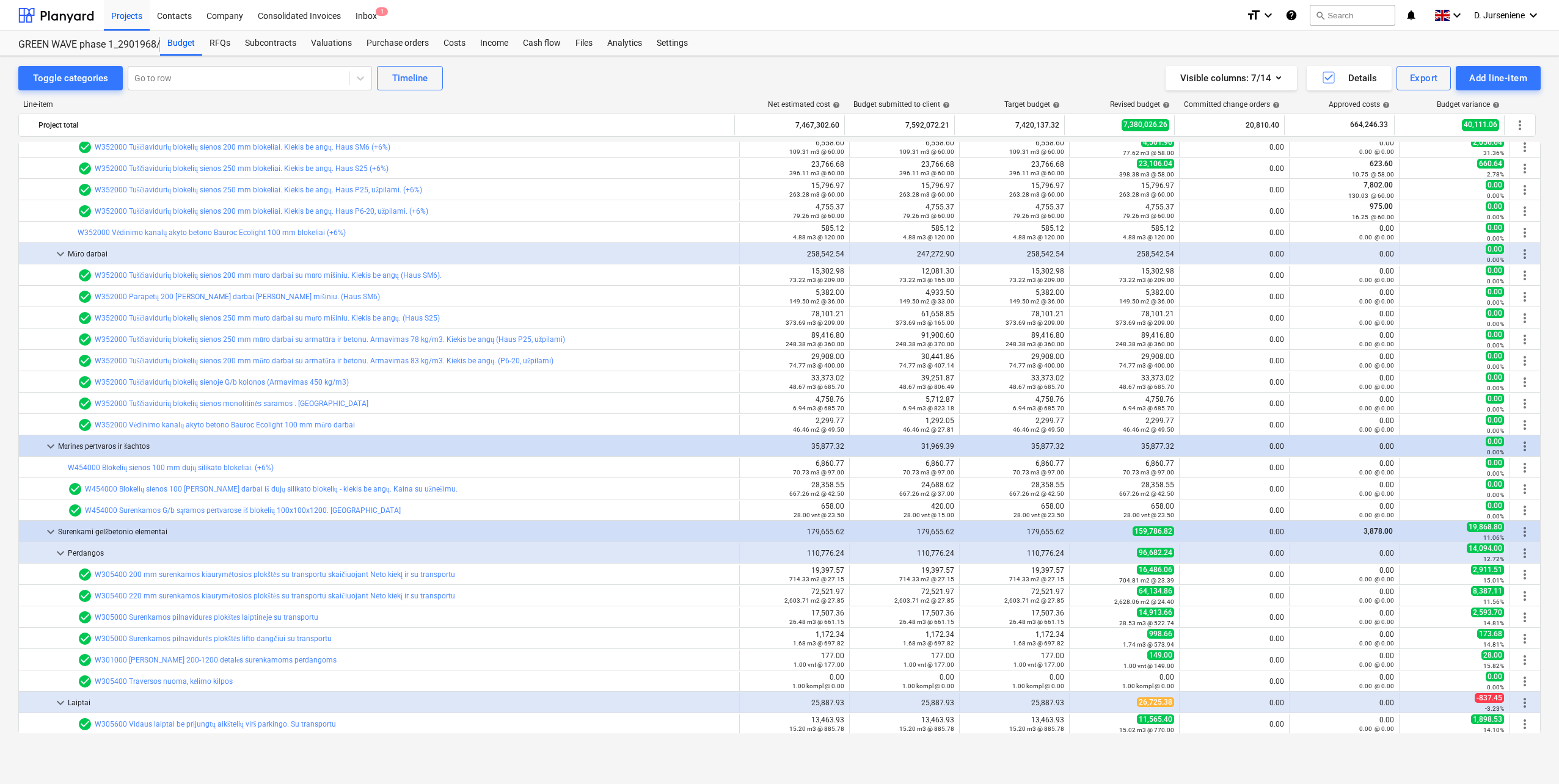
scroll to position [427, 0]
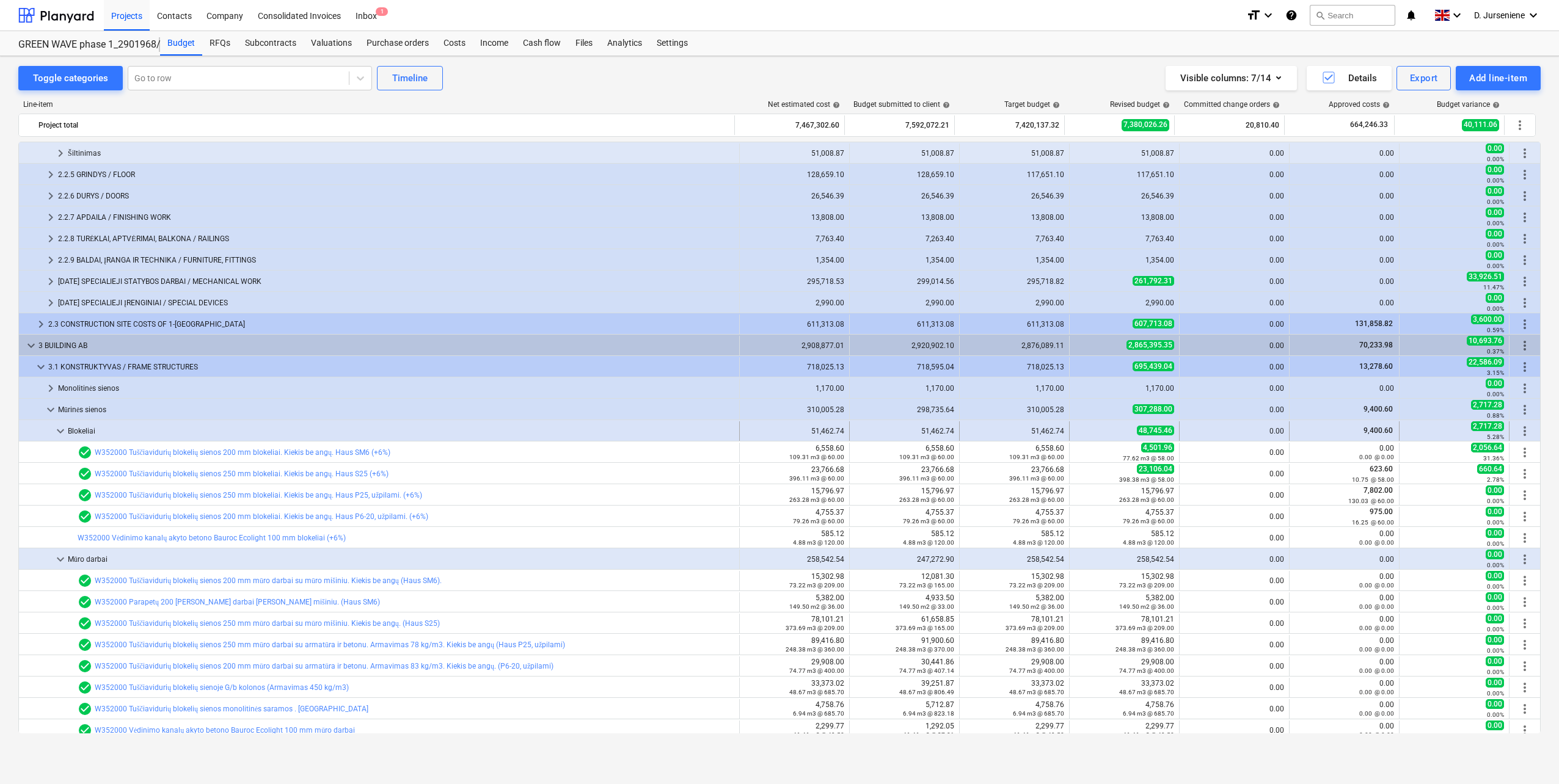
click at [62, 432] on span "keyboard_arrow_down" at bounding box center [60, 431] width 15 height 15
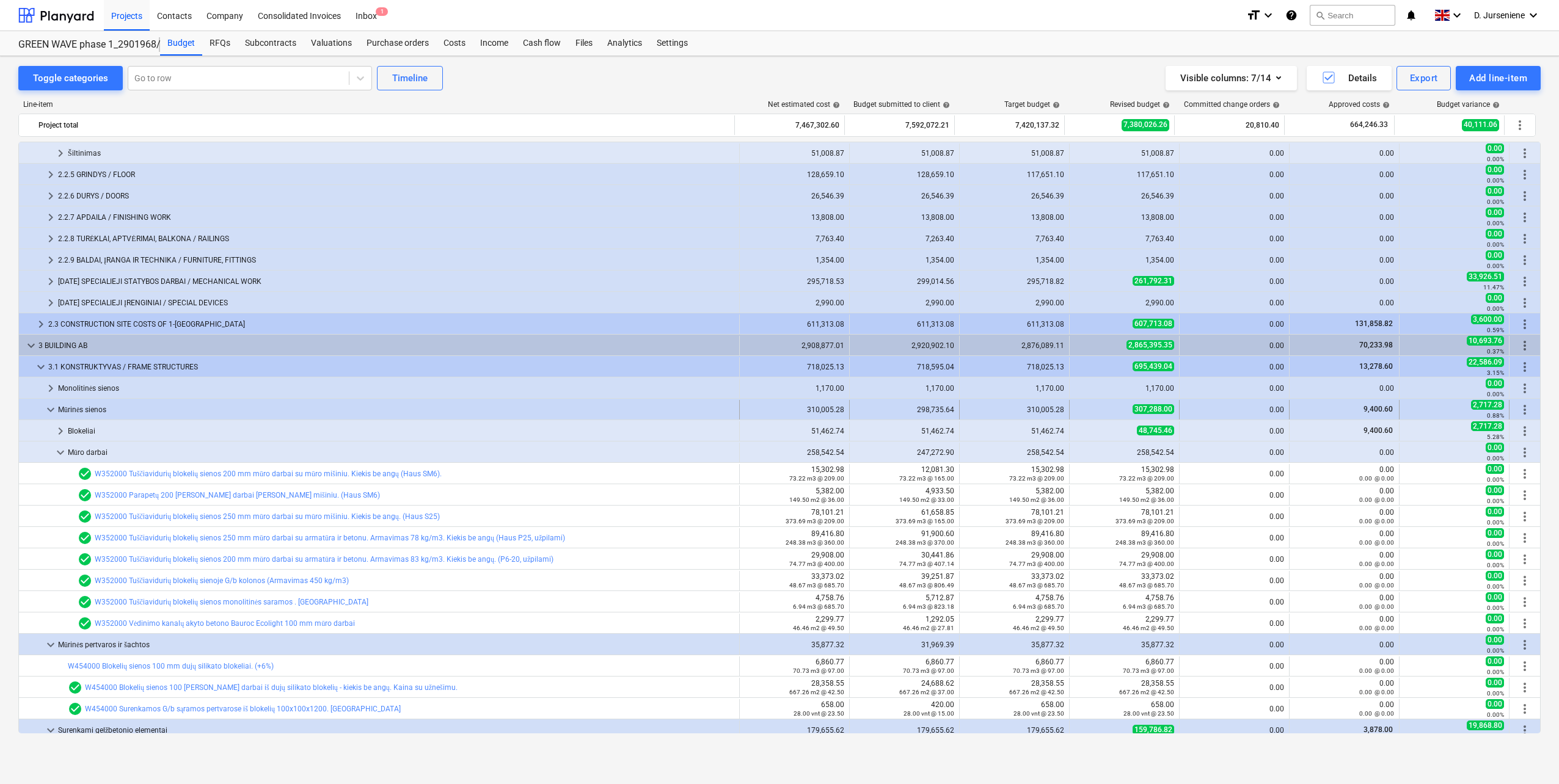
click at [51, 408] on span "keyboard_arrow_down" at bounding box center [51, 410] width 15 height 15
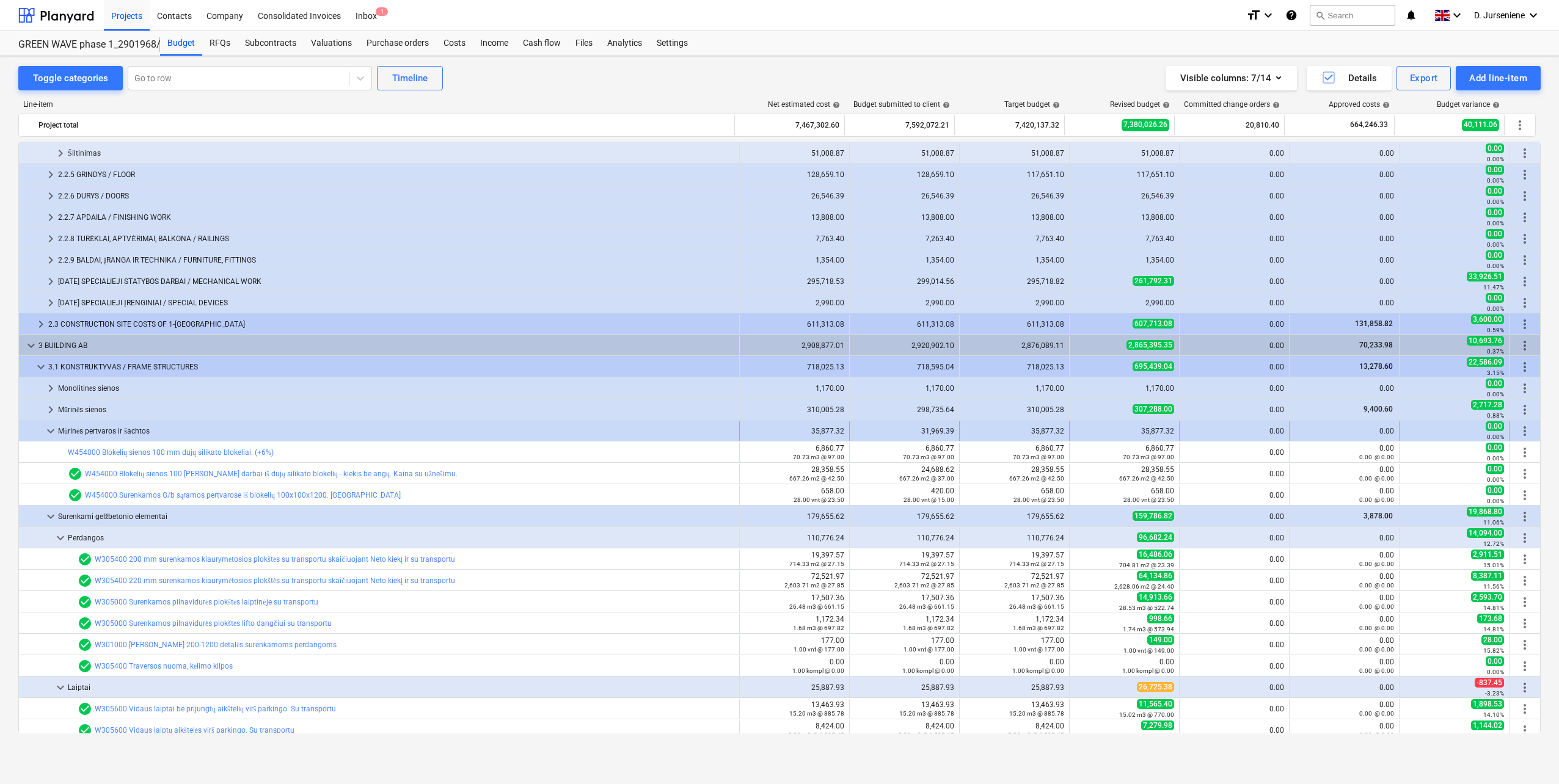
click at [52, 428] on span "keyboard_arrow_down" at bounding box center [51, 431] width 15 height 15
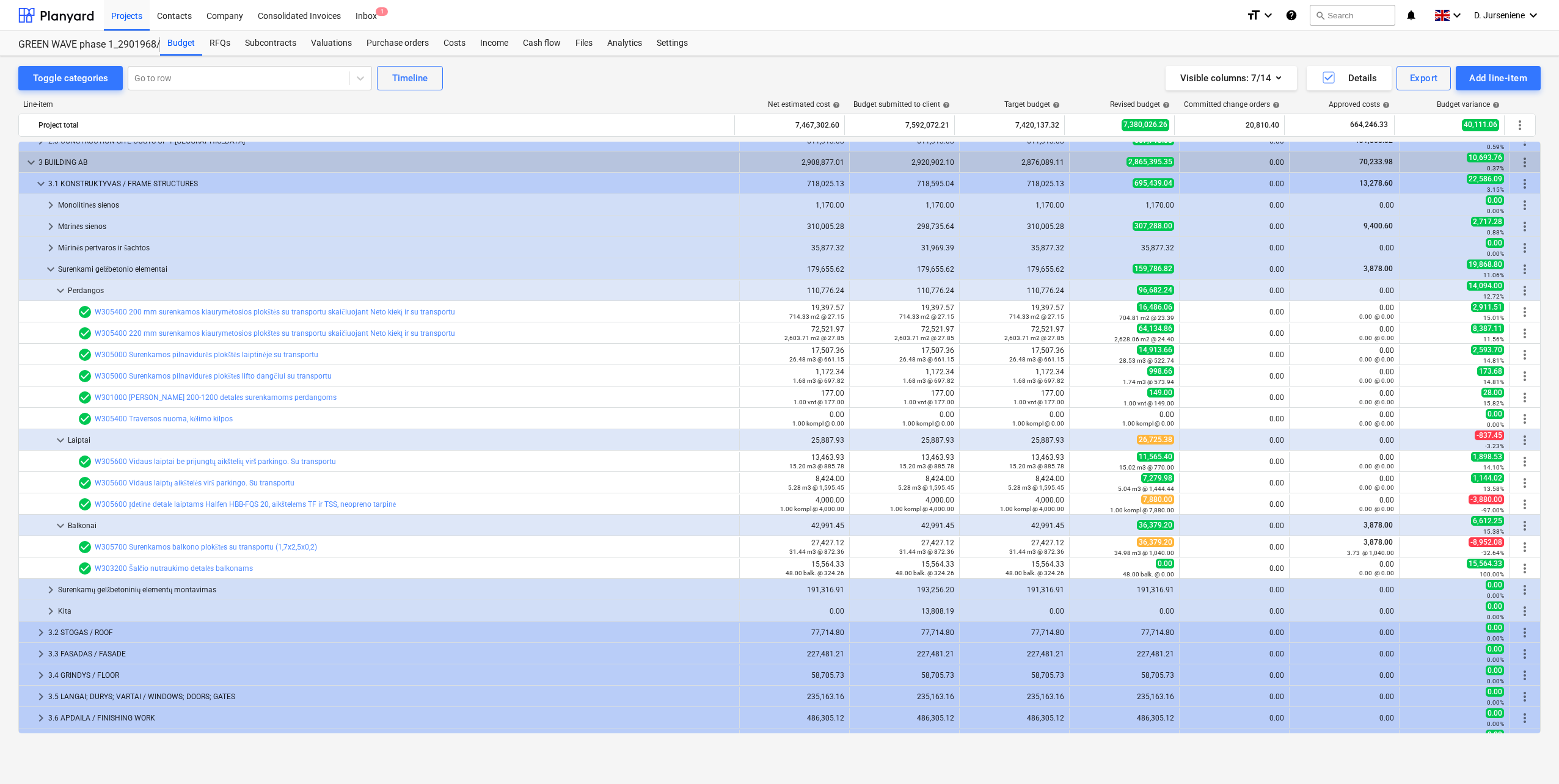
scroll to position [671, 0]
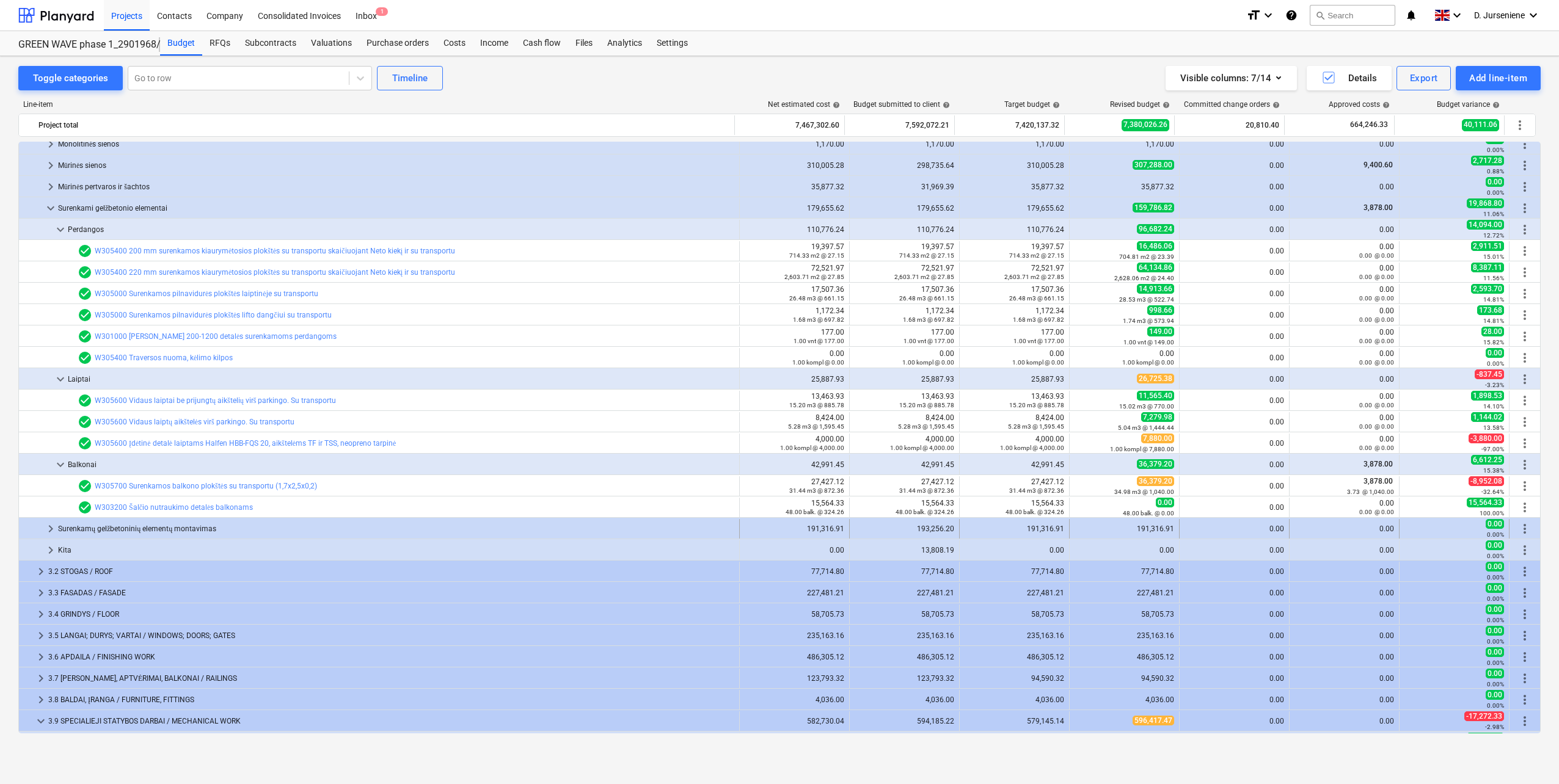
click at [49, 525] on span "keyboard_arrow_right" at bounding box center [51, 529] width 15 height 15
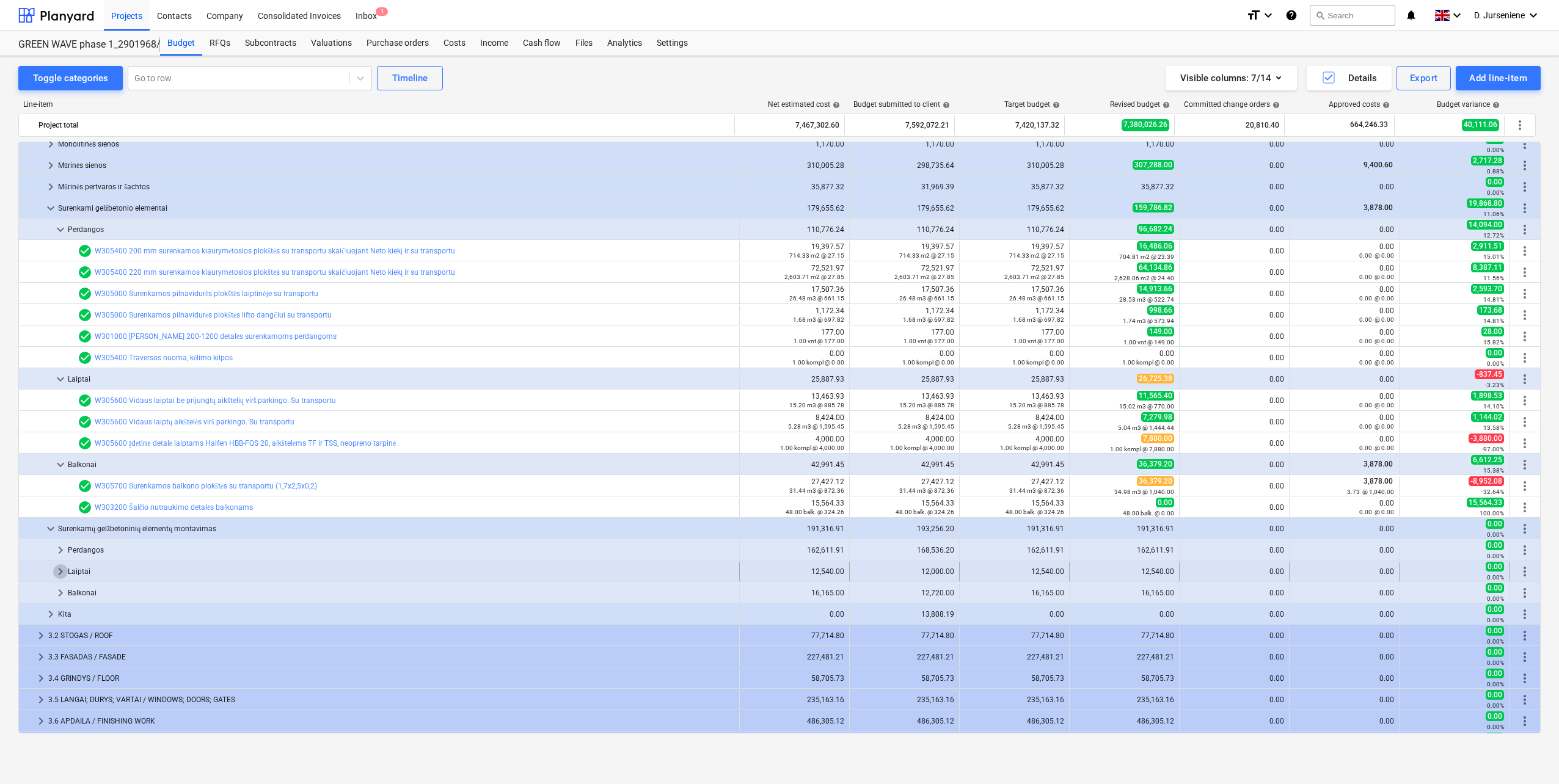
click at [62, 572] on span "keyboard_arrow_right" at bounding box center [60, 572] width 15 height 15
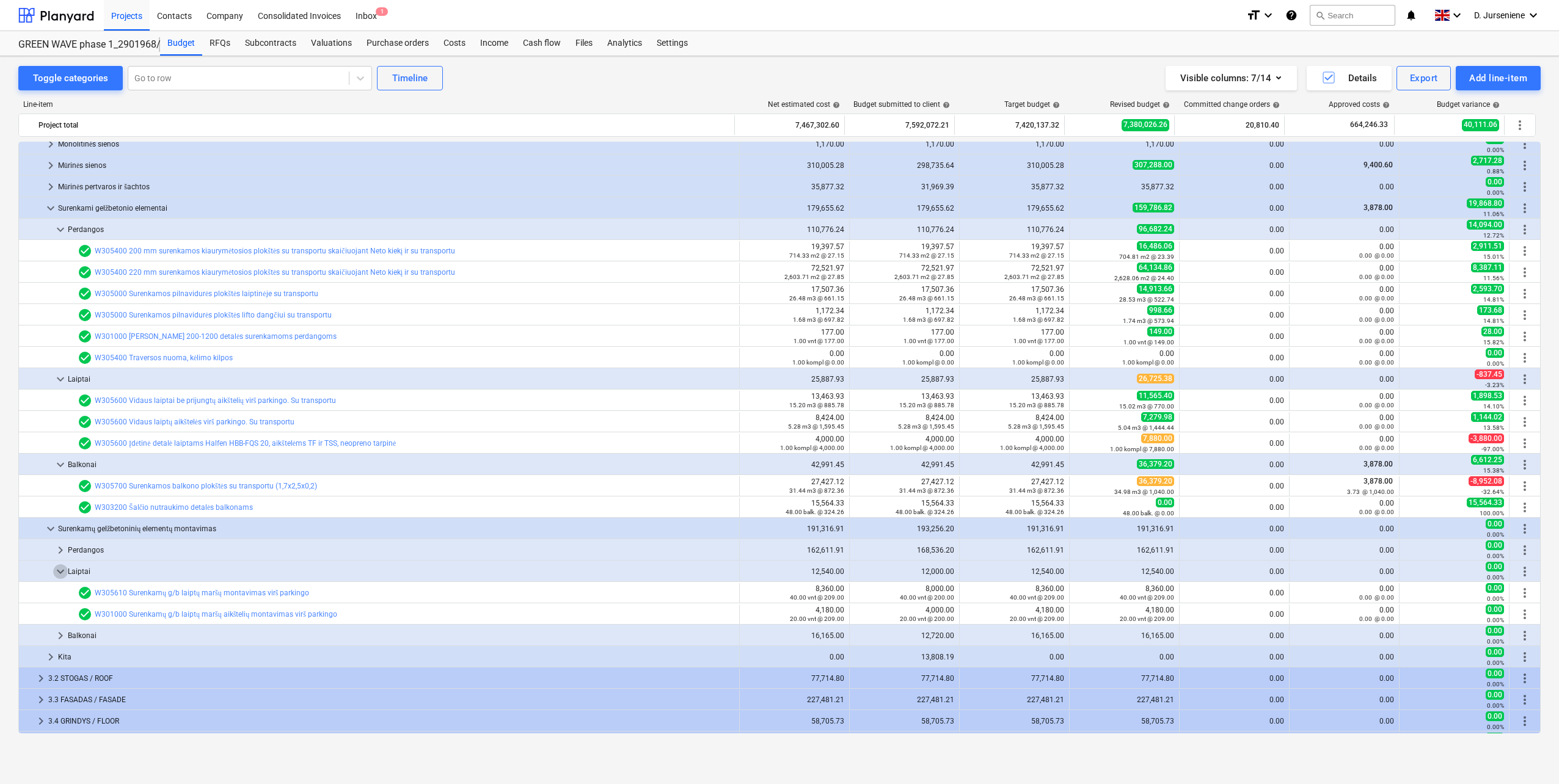
click at [62, 572] on span "keyboard_arrow_down" at bounding box center [60, 572] width 15 height 15
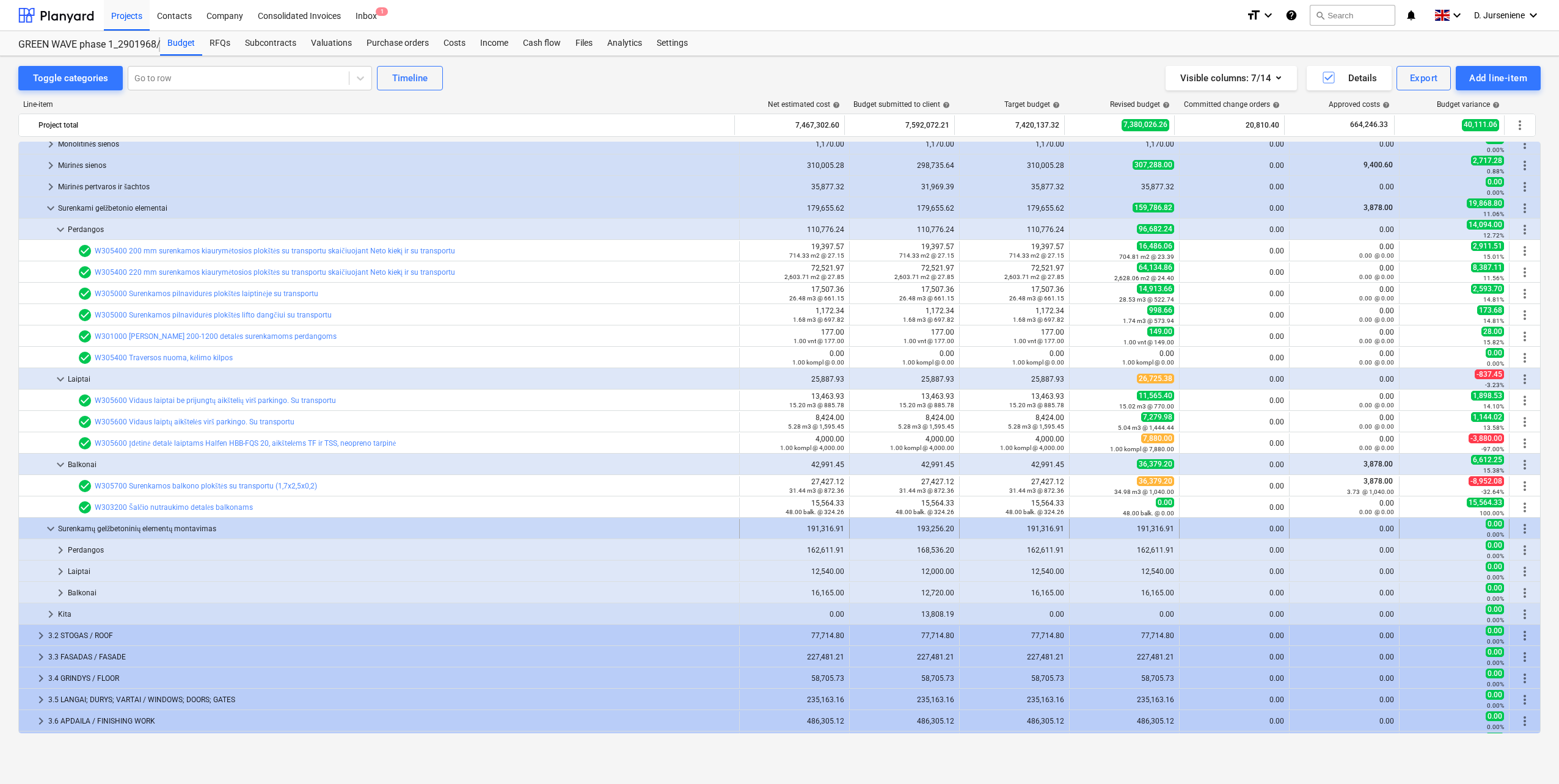
click at [55, 524] on span "keyboard_arrow_down" at bounding box center [51, 529] width 15 height 15
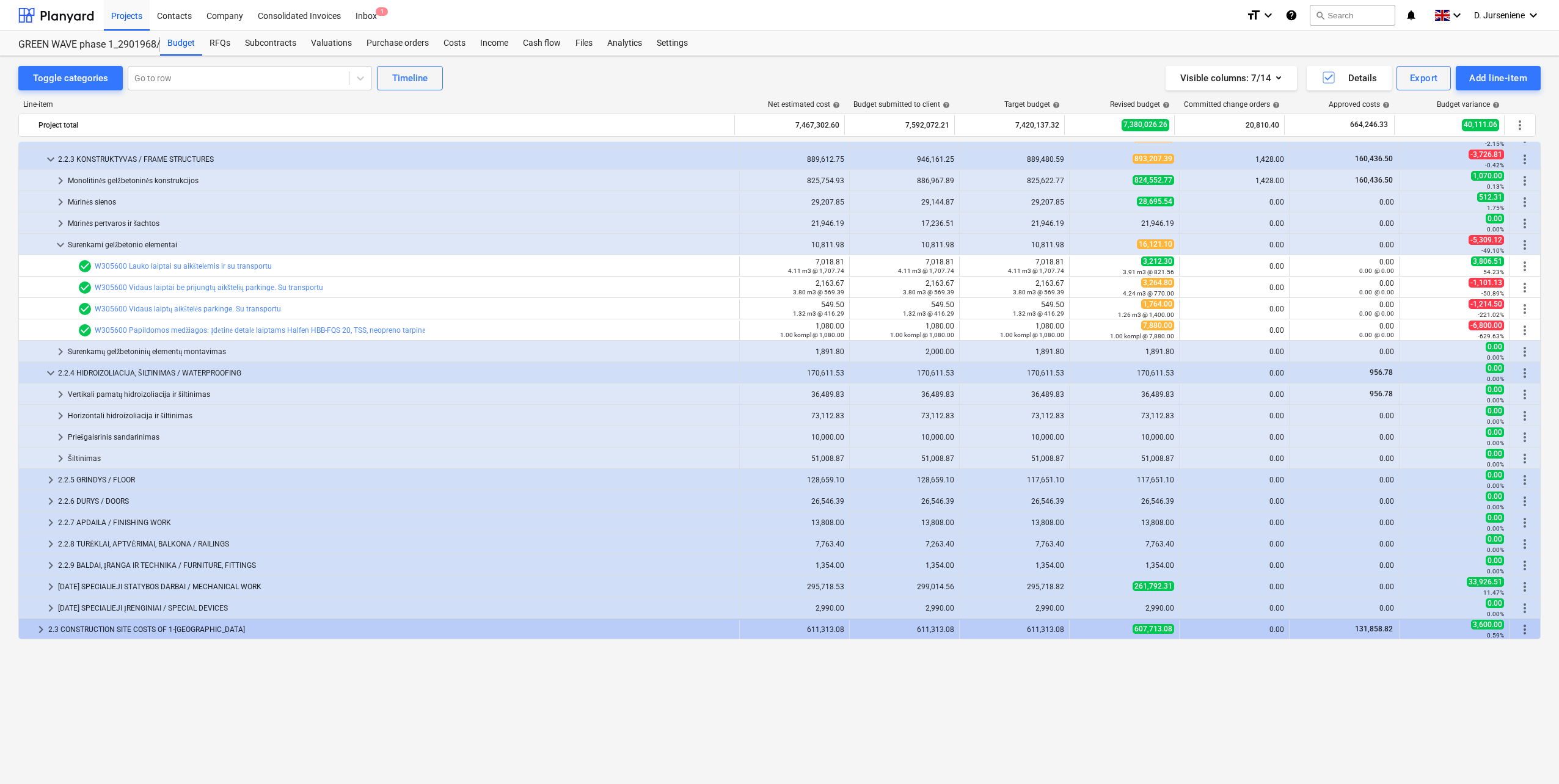
scroll to position [0, 0]
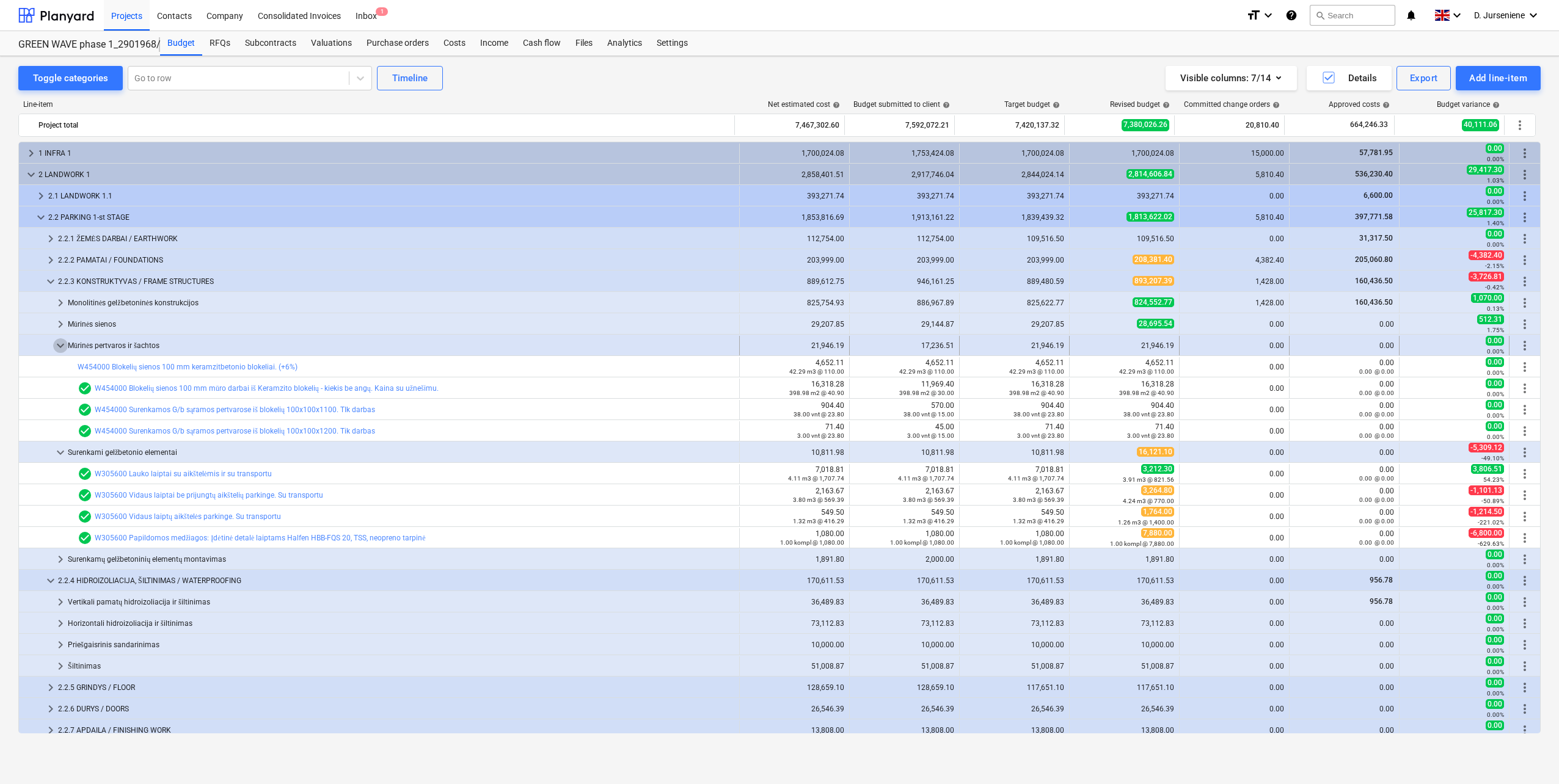
click at [60, 349] on span "keyboard_arrow_down" at bounding box center [60, 346] width 15 height 15
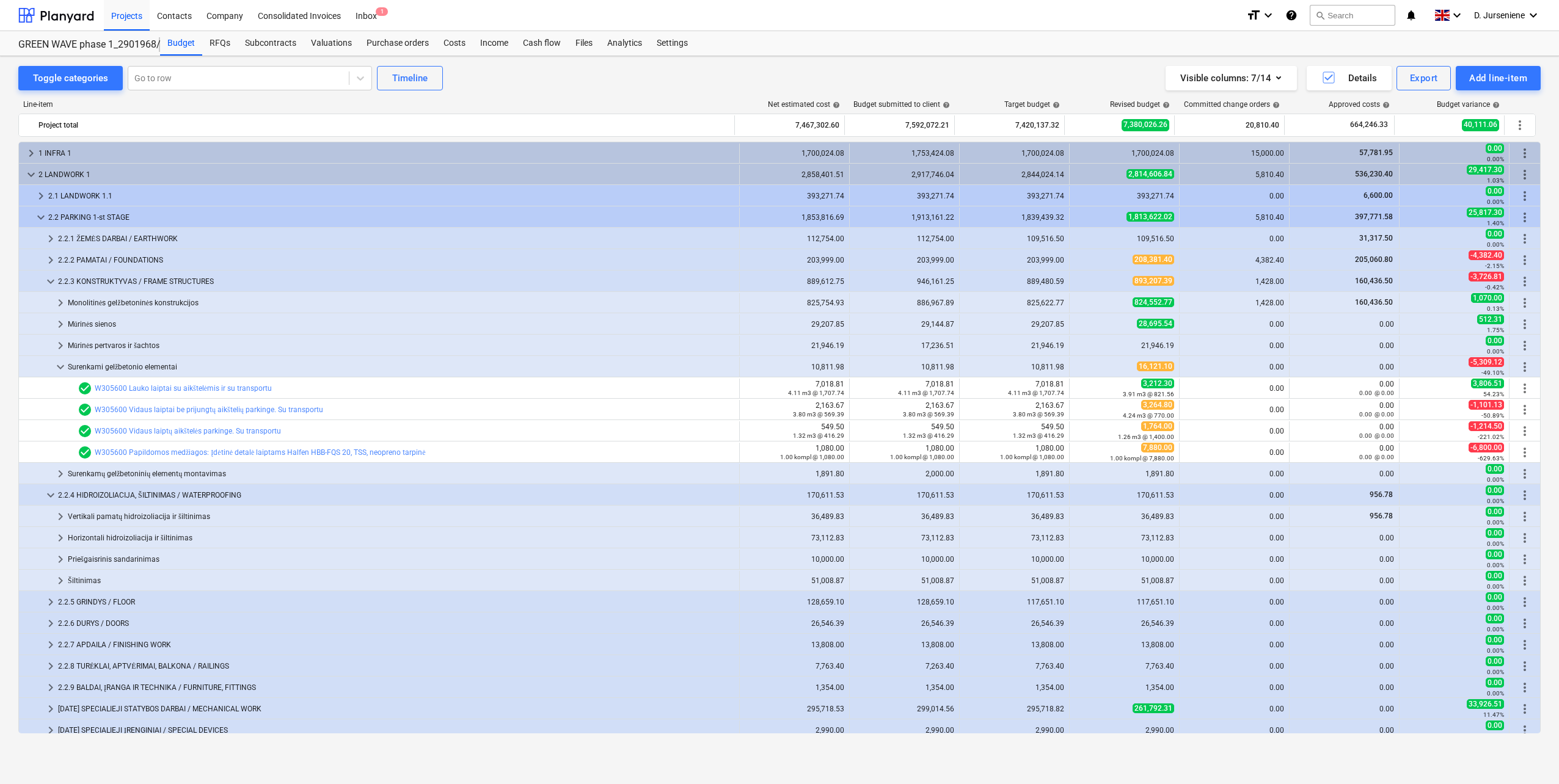
click at [1552, 392] on div "Toggle categories Go to row Timeline Visible columns : 7/14 Details Export Add …" at bounding box center [779, 407] width 1559 height 702
click at [383, 754] on div "Toggle categories Go to row Timeline Visible columns : 7/14 Details Export Add …" at bounding box center [779, 407] width 1559 height 702
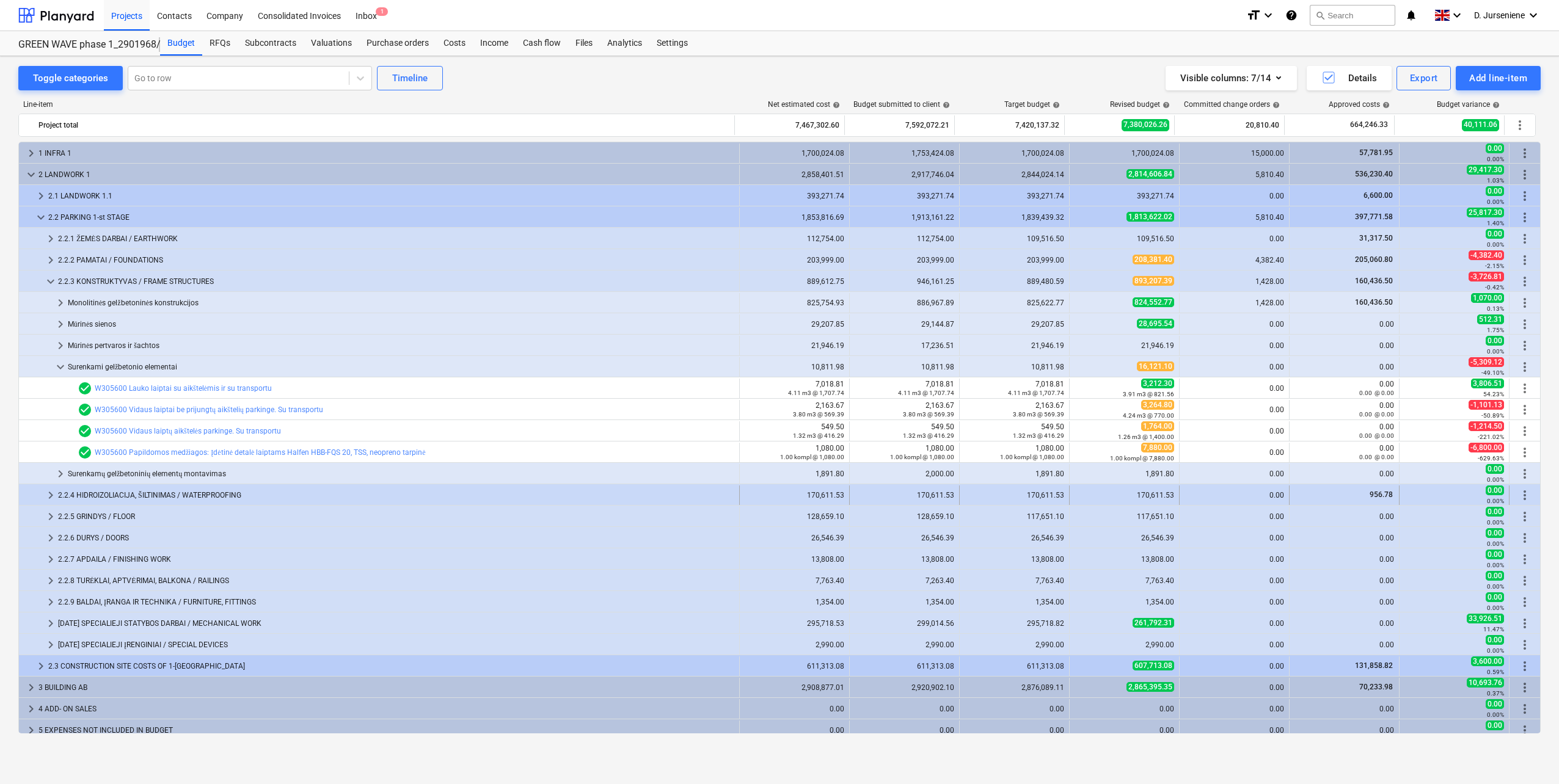
click at [107, 494] on div "2.2.4 HIDROIZOLIACIJA, ŠILTINIMAS / WATERPROOFING" at bounding box center [396, 495] width 676 height 20
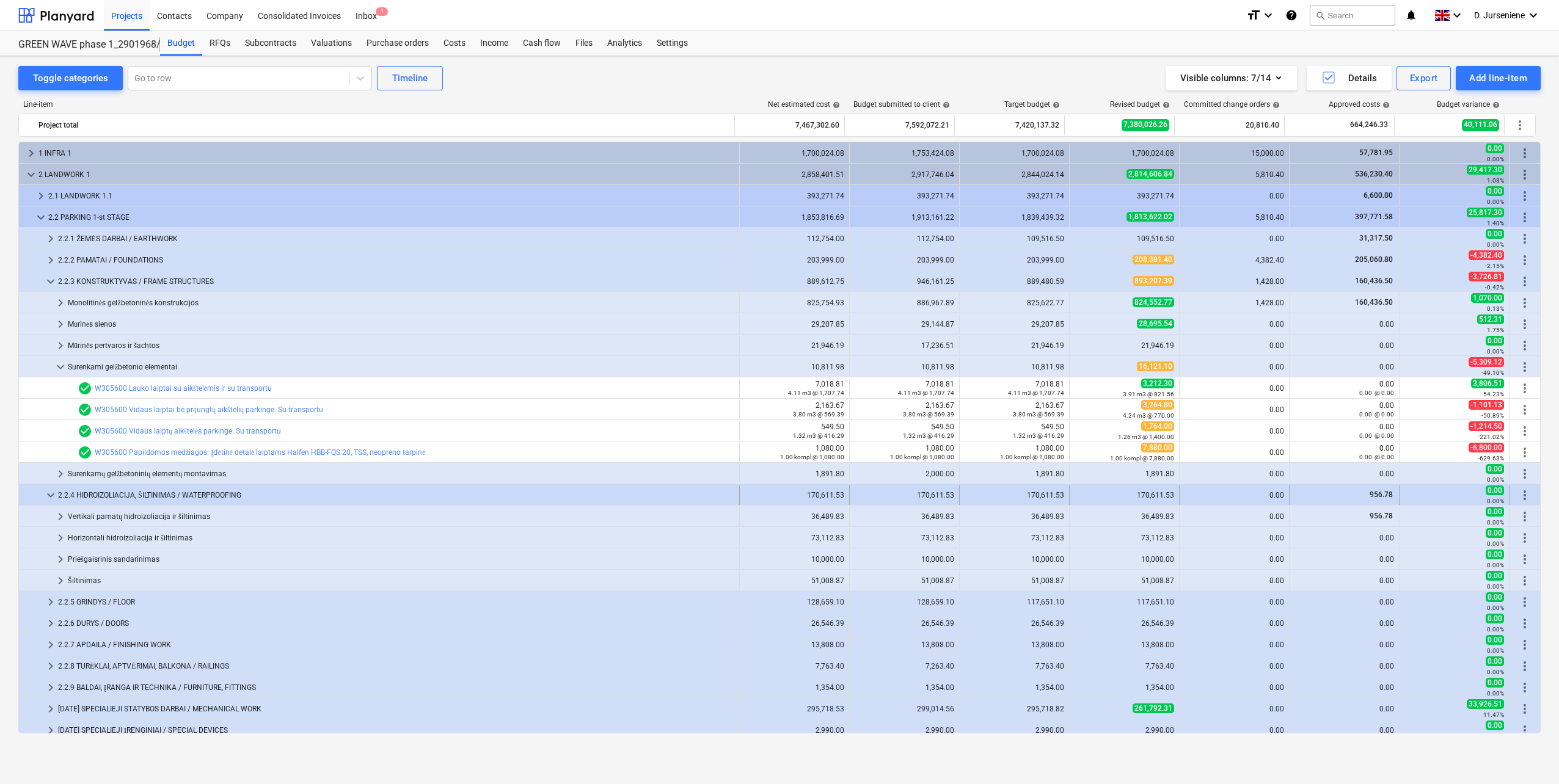
click at [50, 495] on span "keyboard_arrow_down" at bounding box center [51, 495] width 15 height 15
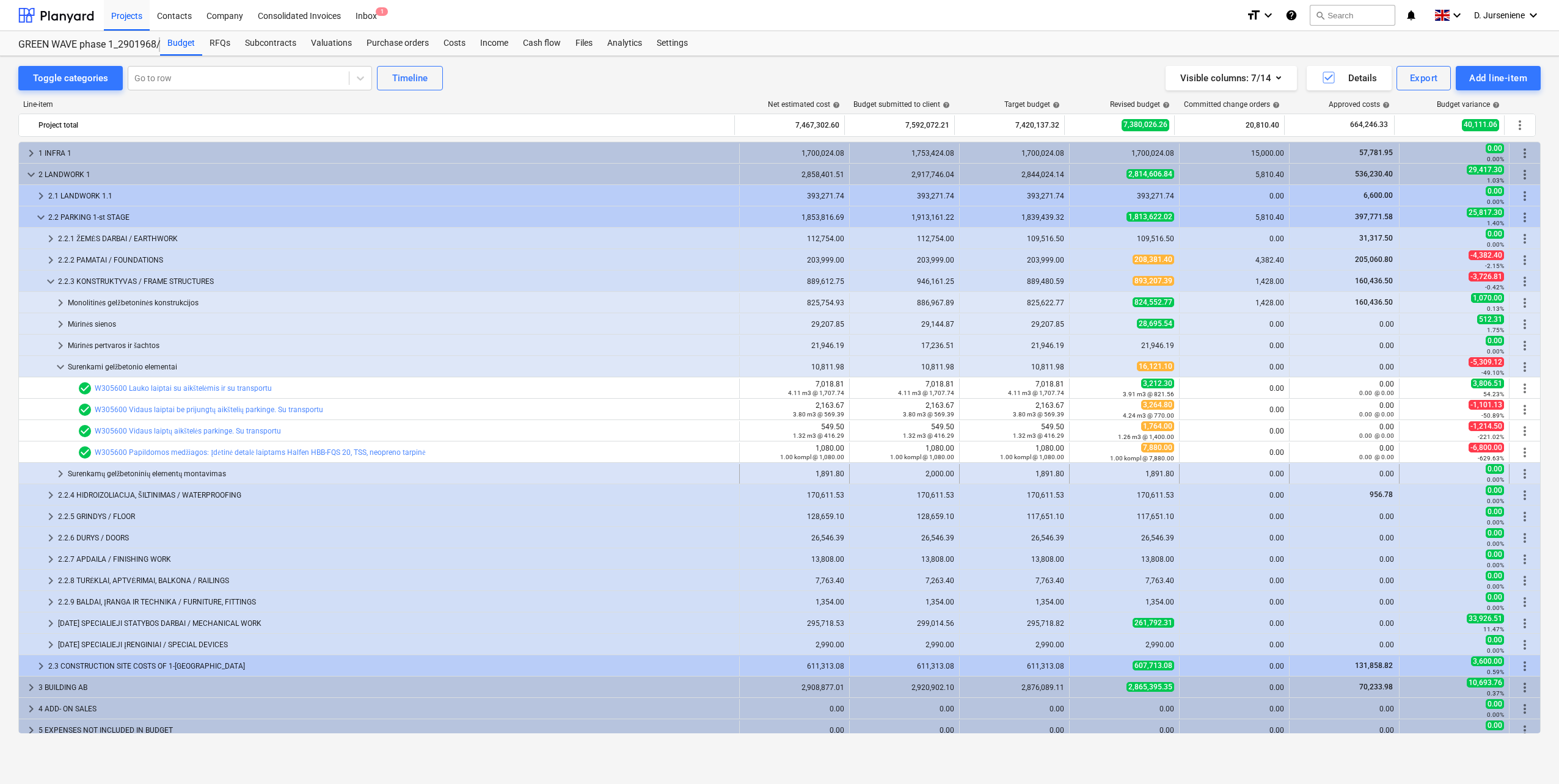
click at [81, 474] on div "Surenkamų gelžbetoninių elementų montavimas" at bounding box center [401, 474] width 666 height 20
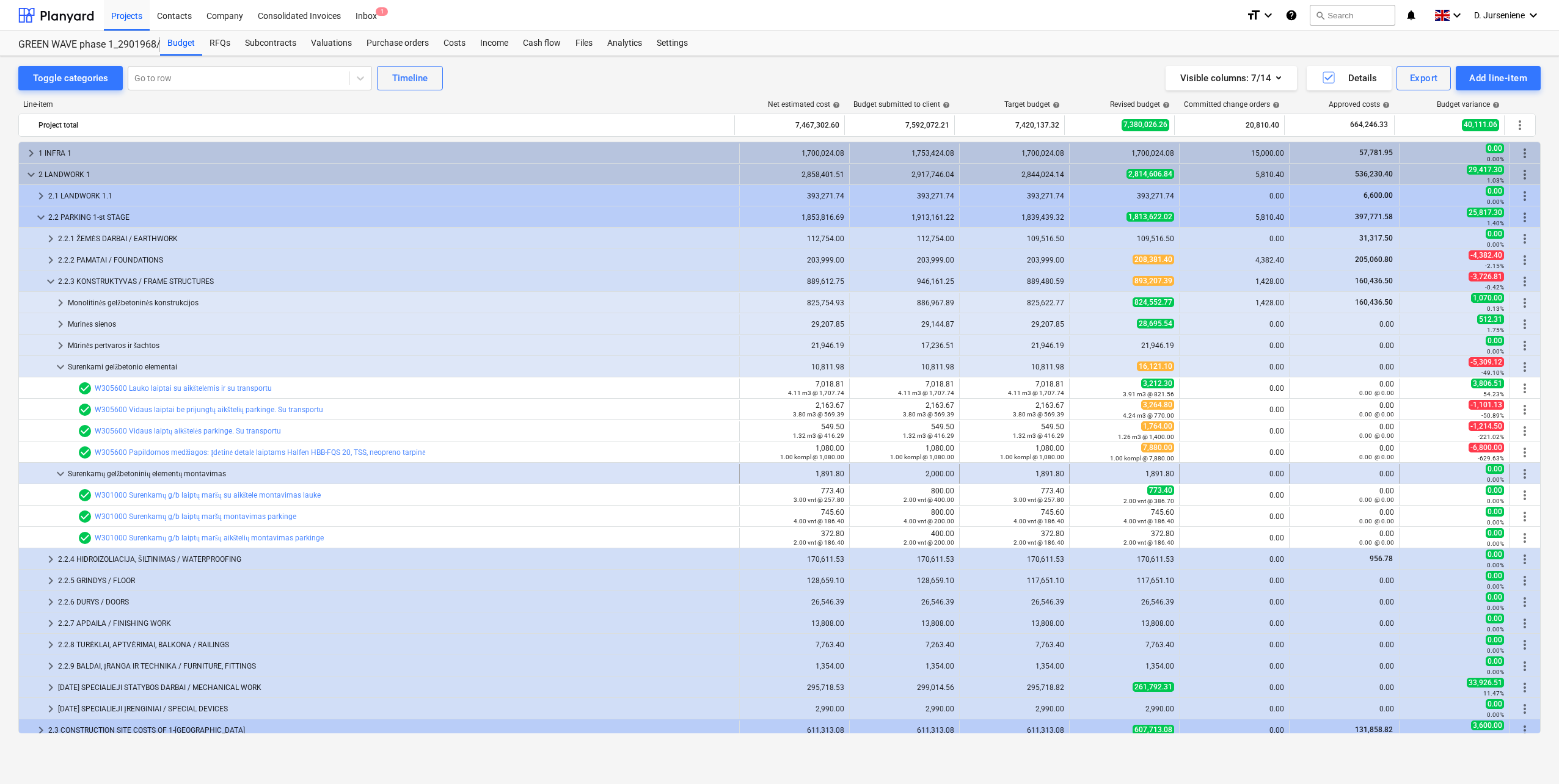
click at [70, 476] on div "Surenkamų gelžbetoninių elementų montavimas" at bounding box center [401, 474] width 666 height 20
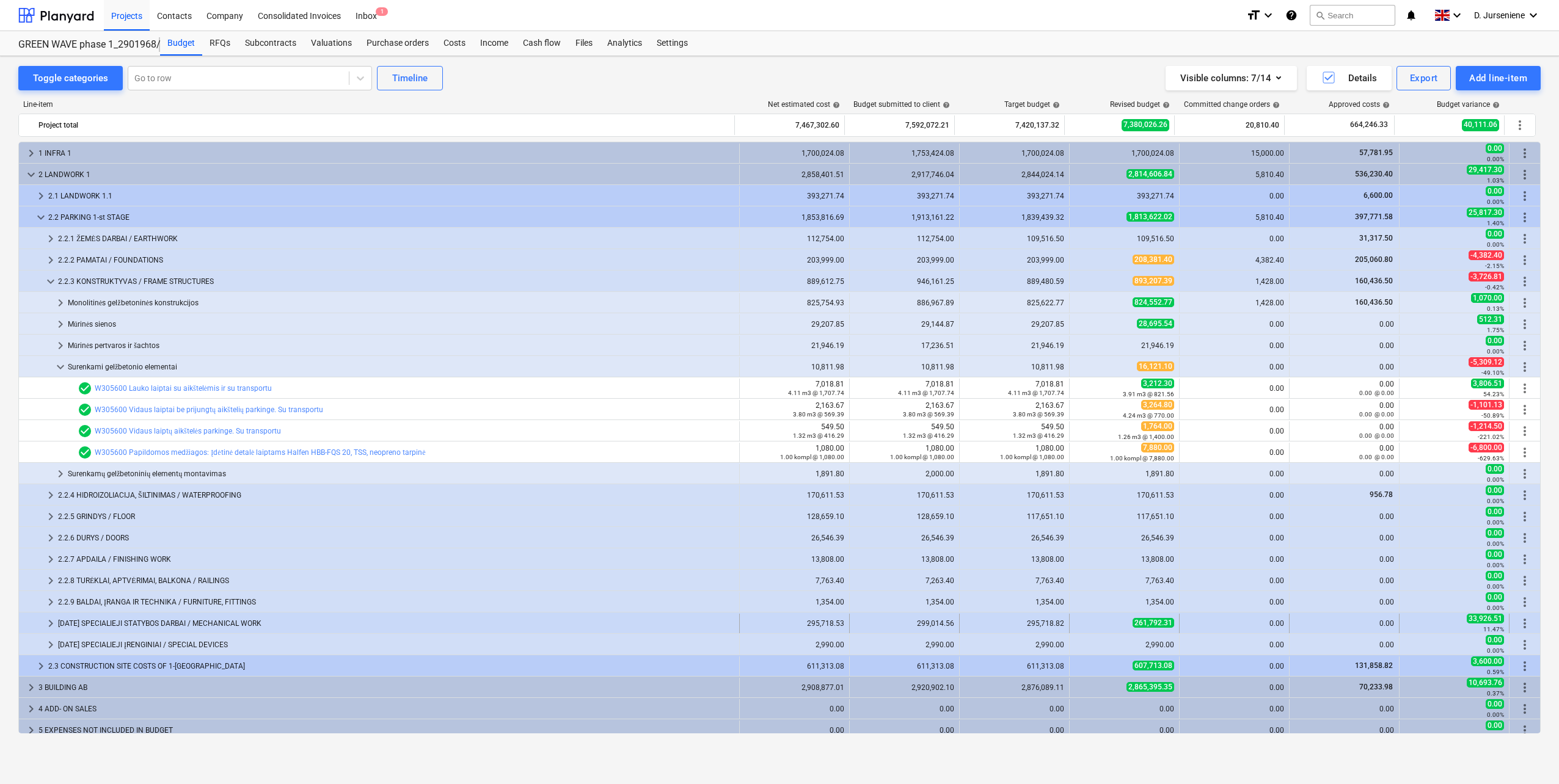
click at [143, 623] on div "[DATE] SPECIALIEJI STATYBOS DARBAI / MECHANICAL WORK" at bounding box center [396, 623] width 676 height 20
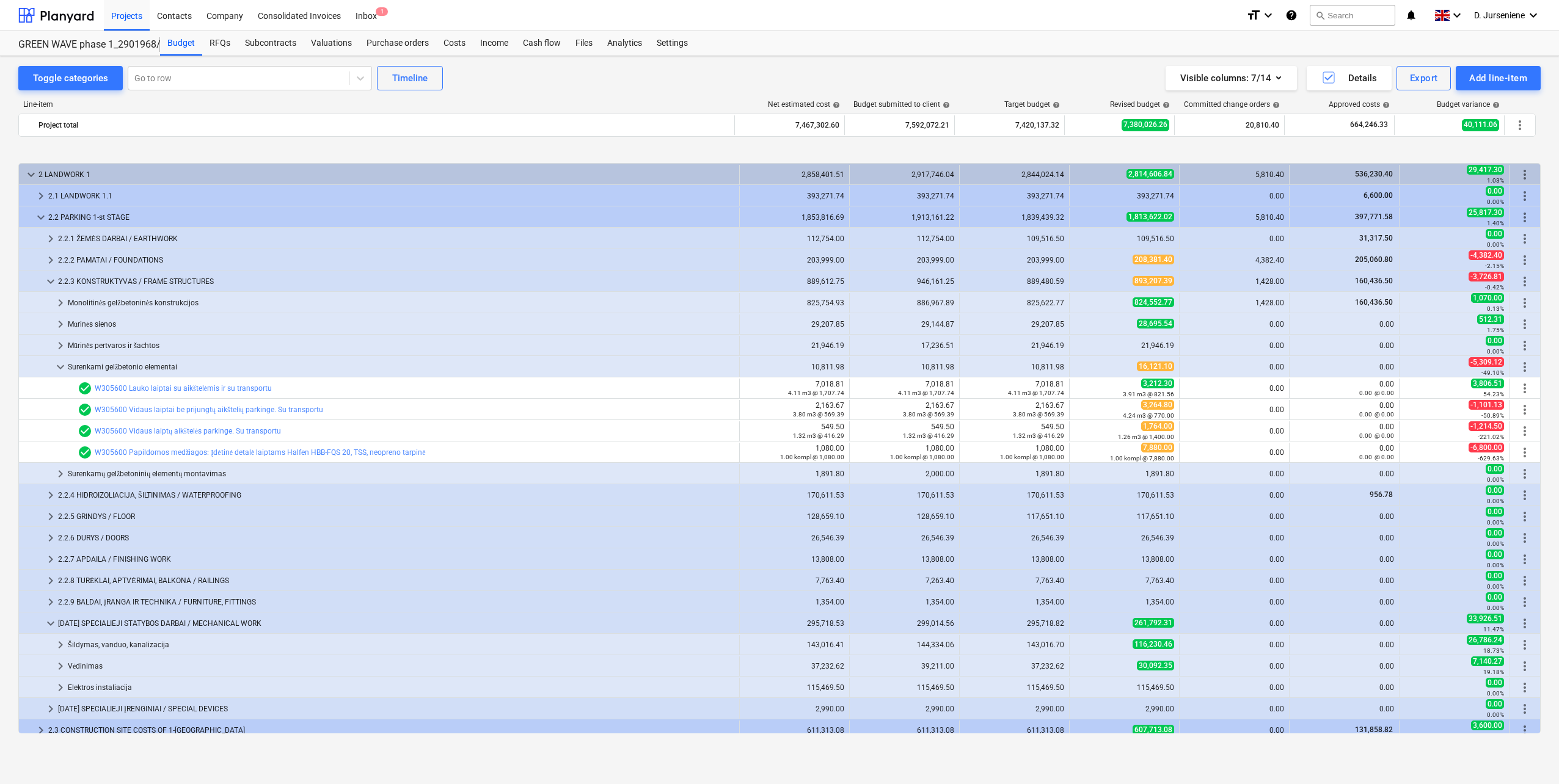
scroll to position [61, 0]
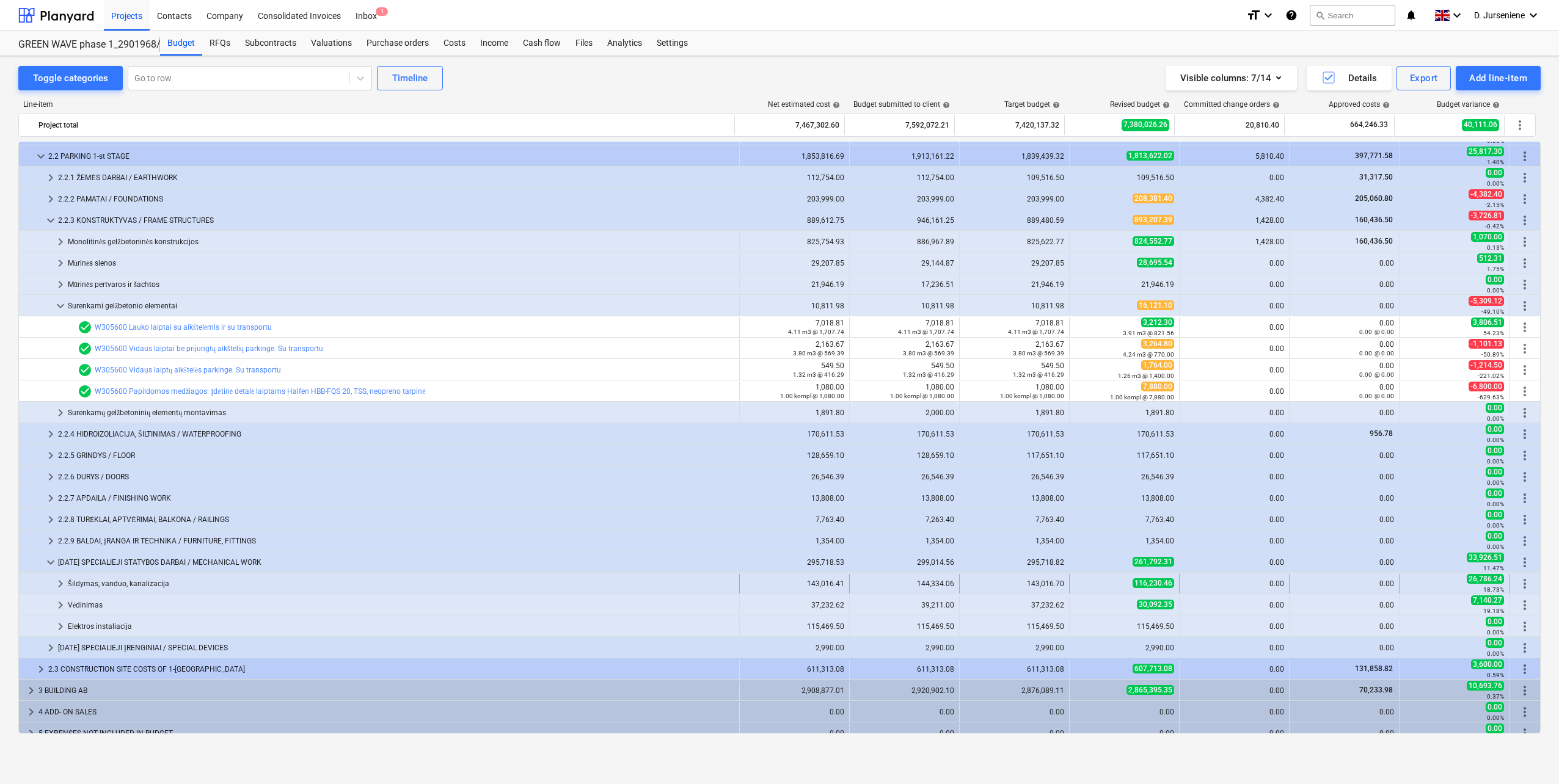
click at [72, 583] on div "Šildymas, vanduo, kanalizacija" at bounding box center [401, 584] width 666 height 20
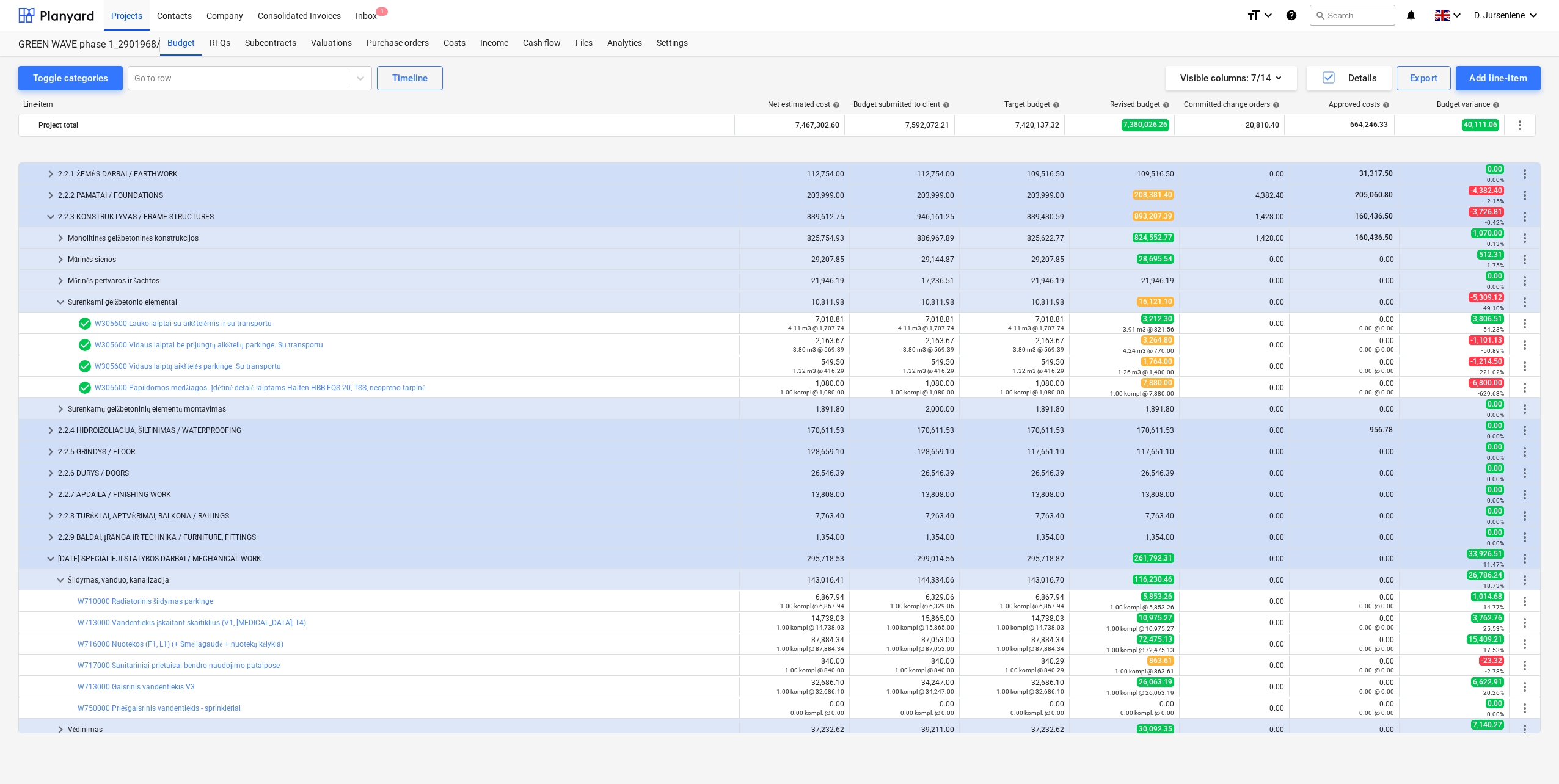
scroll to position [123, 0]
